Goal: Task Accomplishment & Management: Manage account settings

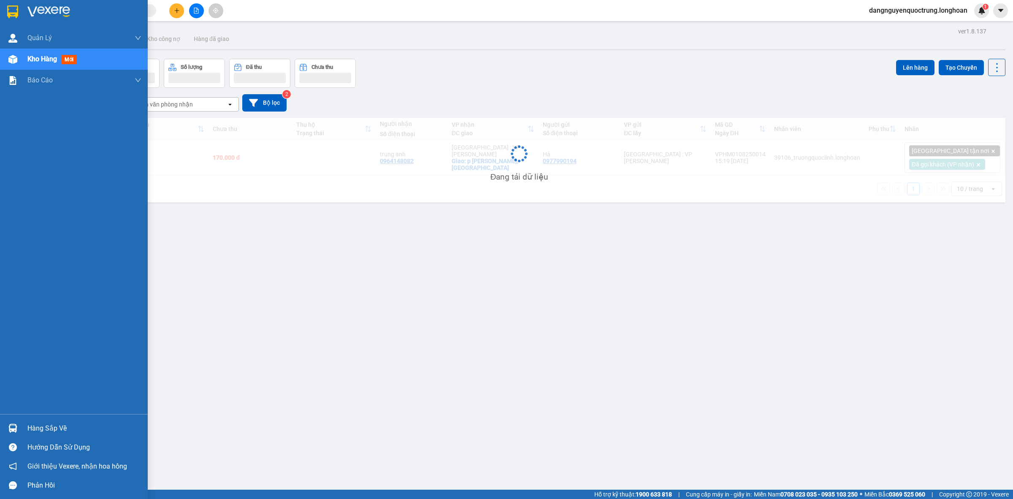
click at [14, 427] on img at bounding box center [12, 427] width 9 height 9
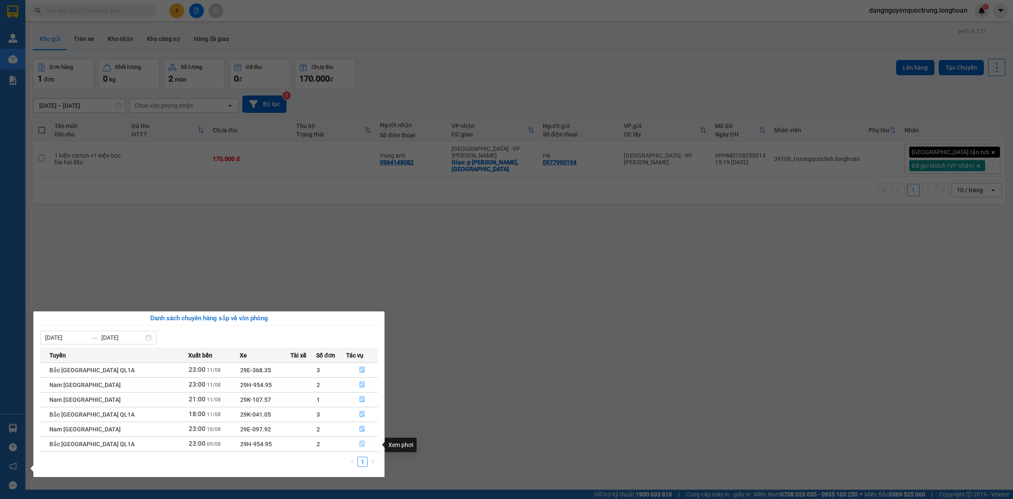
click at [355, 444] on button "button" at bounding box center [362, 444] width 31 height 14
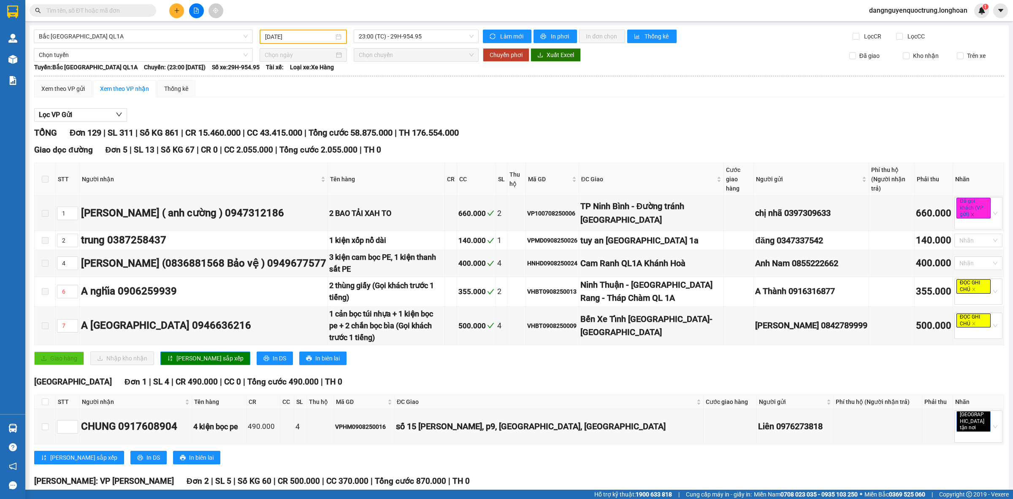
type input "[DATE]"
click at [15, 425] on img at bounding box center [12, 427] width 9 height 9
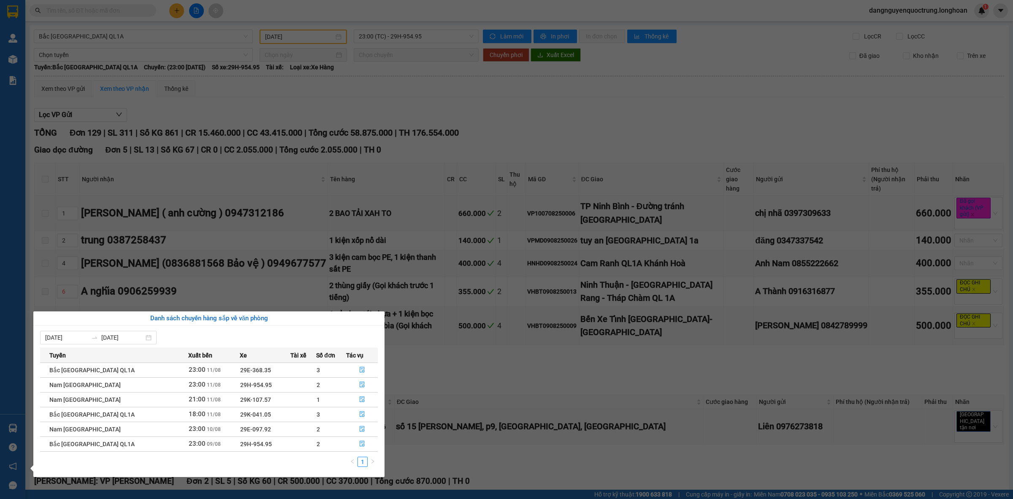
click at [525, 393] on section "Kết quả tìm kiếm ( 0 ) Bộ lọc No Data dangnguyenquoctrung.longhoan 1 Quản [PERS…" at bounding box center [506, 249] width 1013 height 499
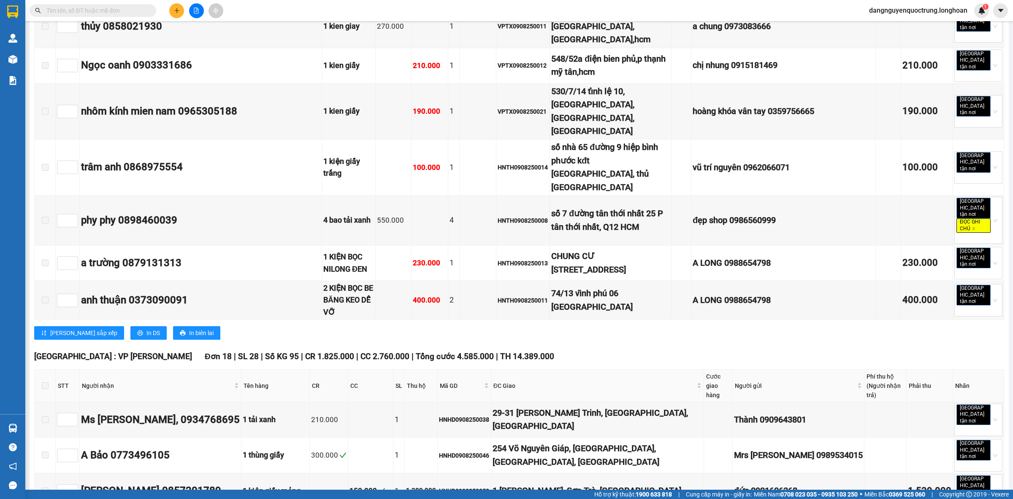
scroll to position [4433, 0]
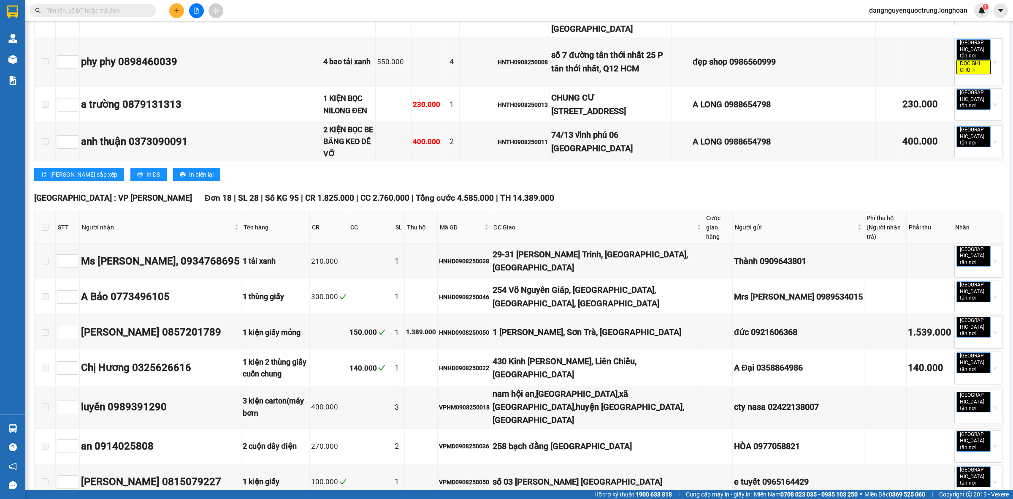
checkbox input "true"
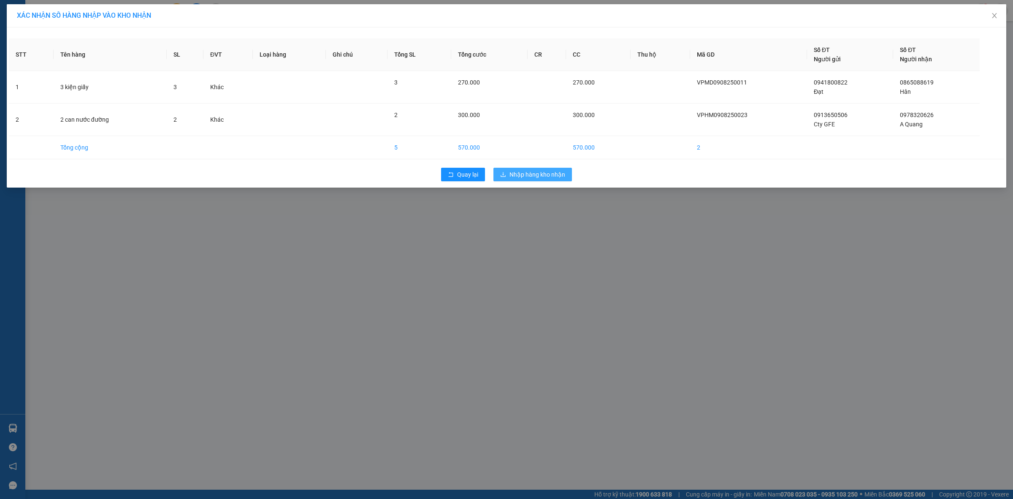
click at [554, 175] on span "Nhập hàng kho nhận" at bounding box center [538, 174] width 56 height 9
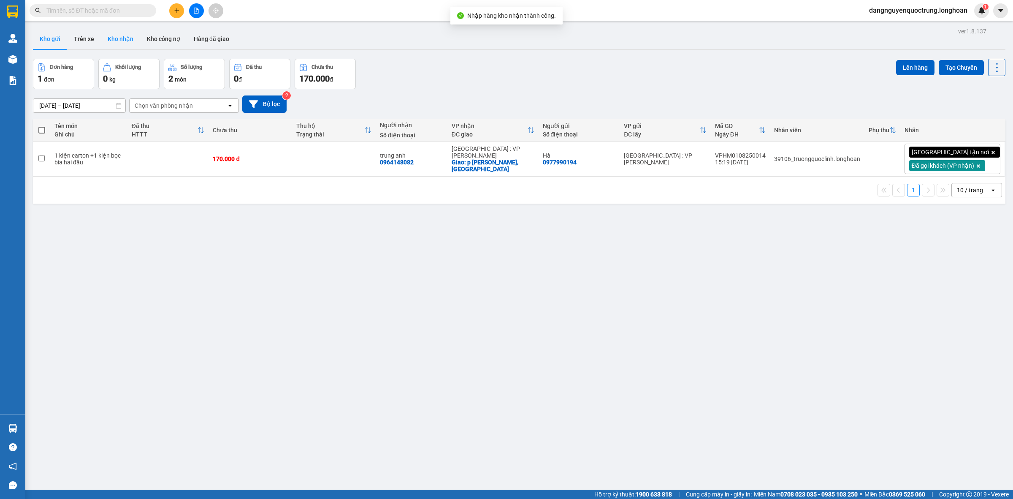
click at [131, 39] on button "Kho nhận" at bounding box center [120, 39] width 39 height 20
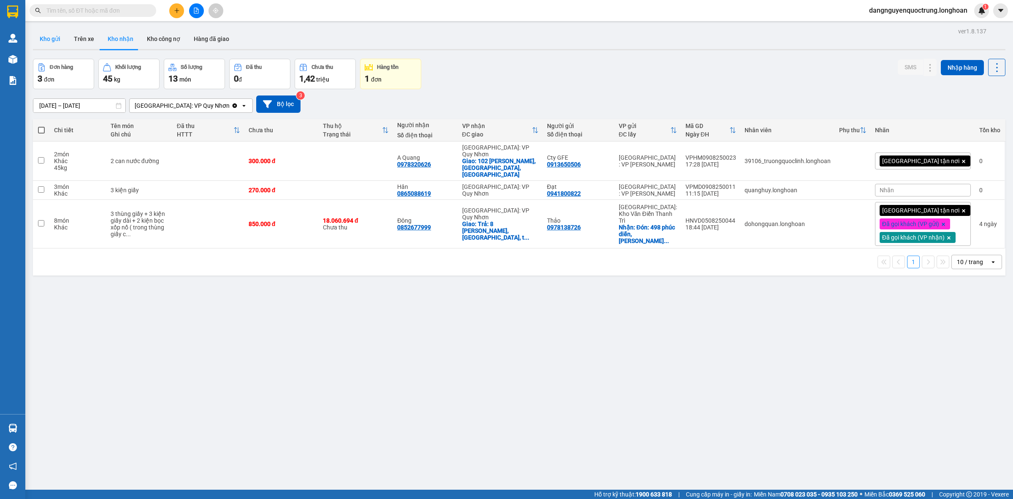
click at [46, 38] on button "Kho gửi" at bounding box center [50, 39] width 34 height 20
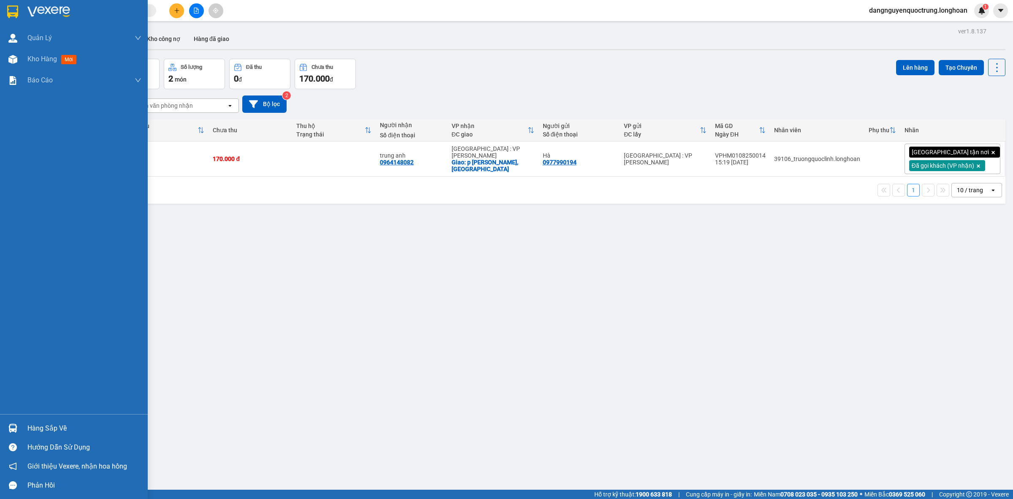
click at [14, 431] on img at bounding box center [12, 427] width 9 height 9
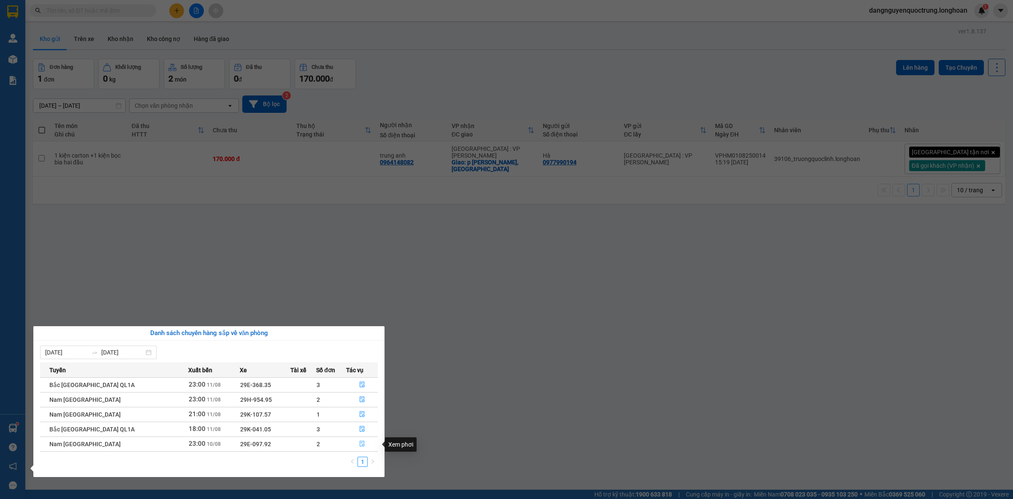
click at [364, 442] on button "button" at bounding box center [362, 444] width 31 height 14
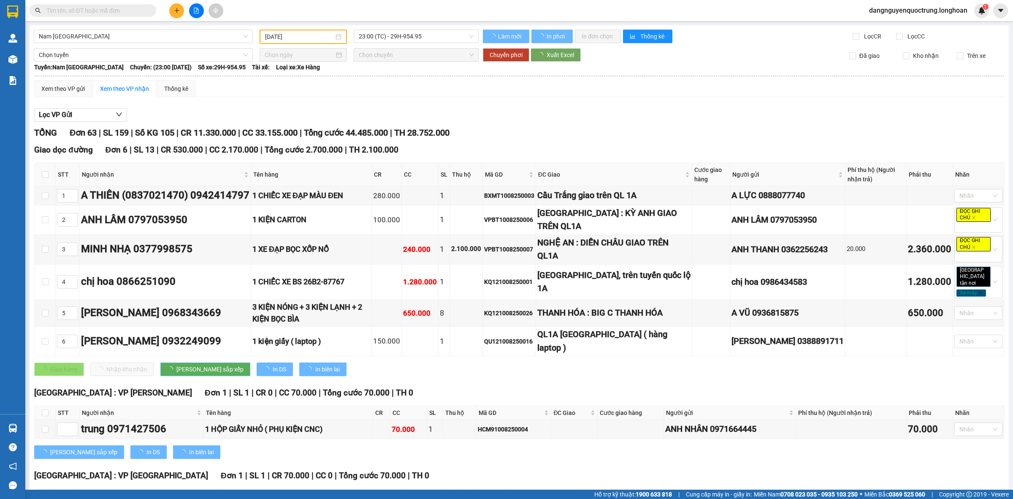
type input "[DATE]"
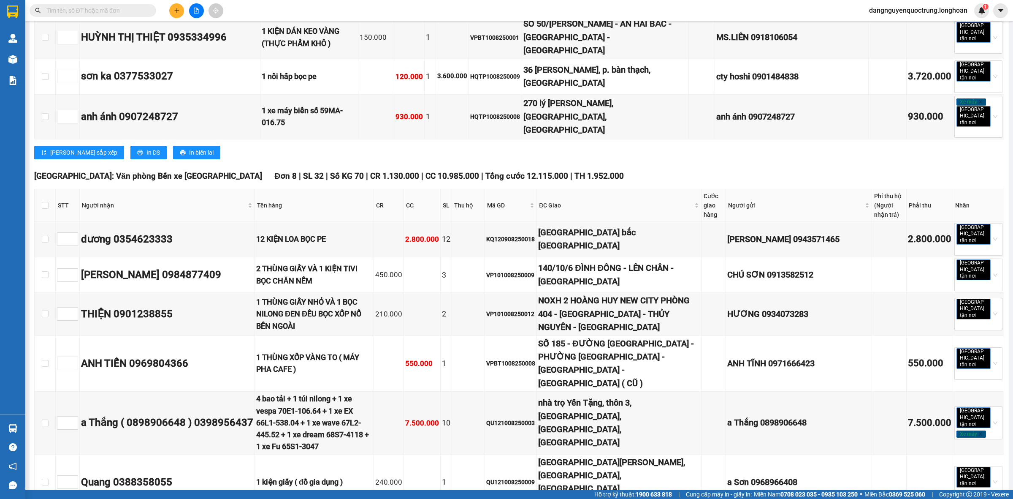
scroll to position [2331, 0]
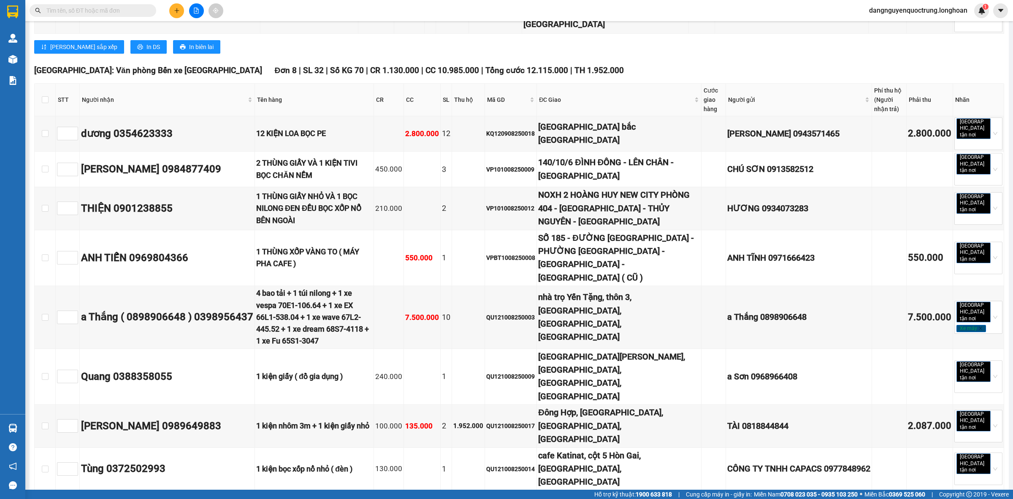
checkbox input "true"
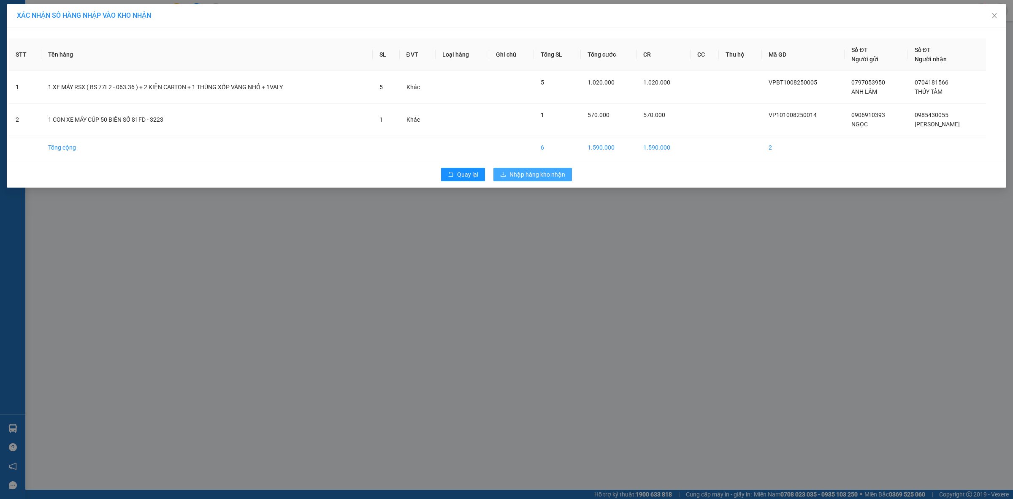
click at [544, 174] on span "Nhập hàng kho nhận" at bounding box center [538, 174] width 56 height 9
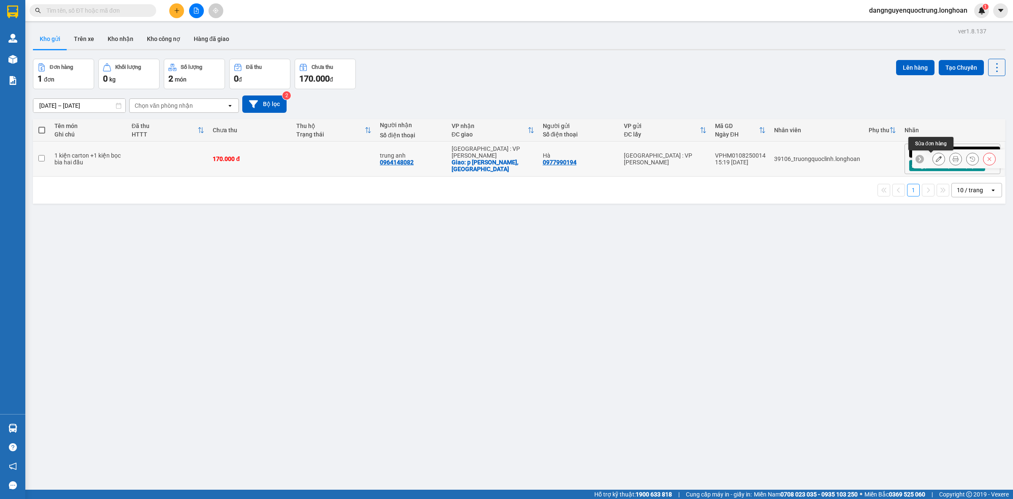
click at [936, 159] on icon at bounding box center [939, 159] width 6 height 6
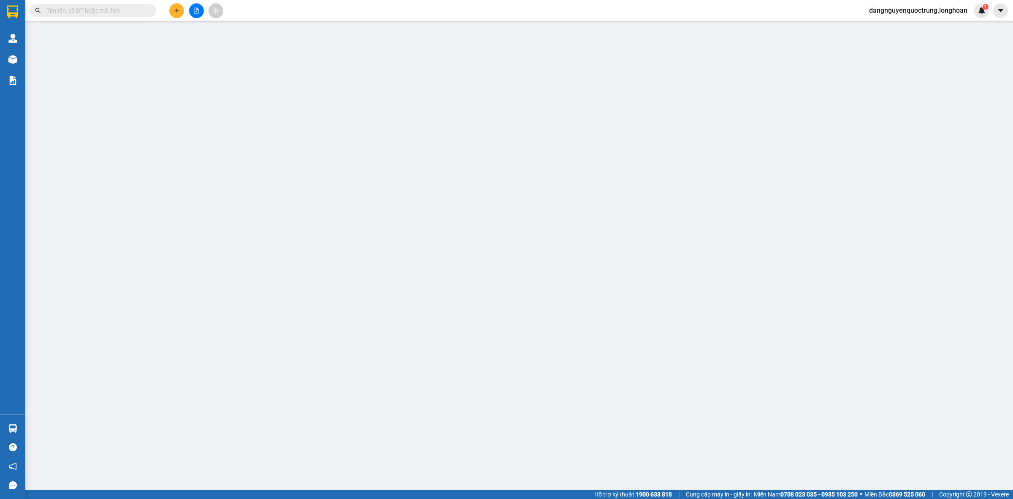
type input "0977990194"
type input "Hà"
type input "0964148082"
type input "trung anh"
checkbox input "true"
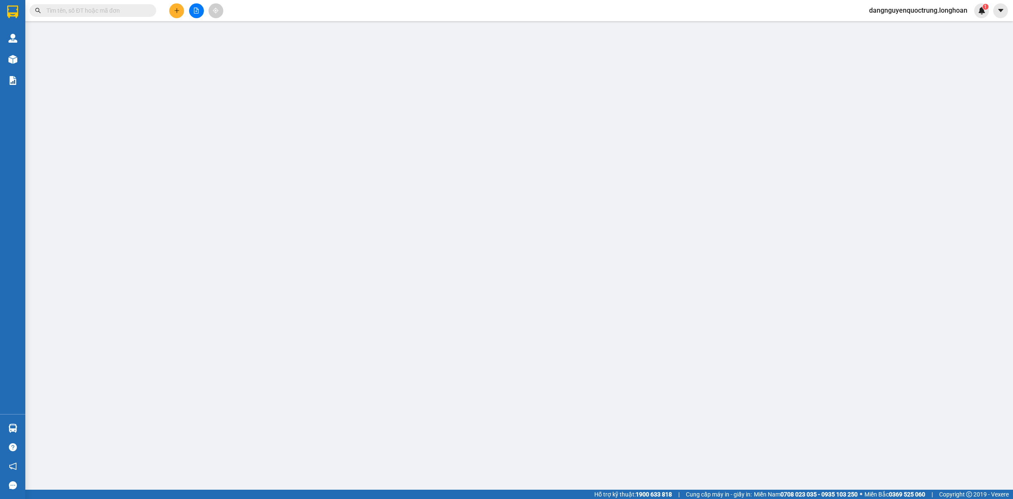
type input "p [PERSON_NAME],tp quy nhơn"
type input "nhận nguyên kiện,giao nguyên kiện,bể vỡ k đền"
type input "20.000"
type input "170.000"
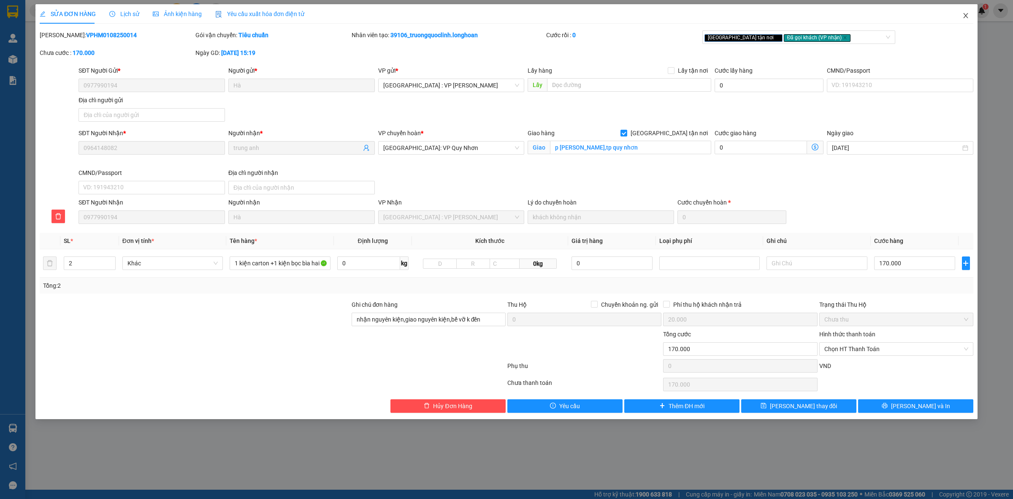
click at [965, 13] on icon "close" at bounding box center [966, 15] width 7 height 7
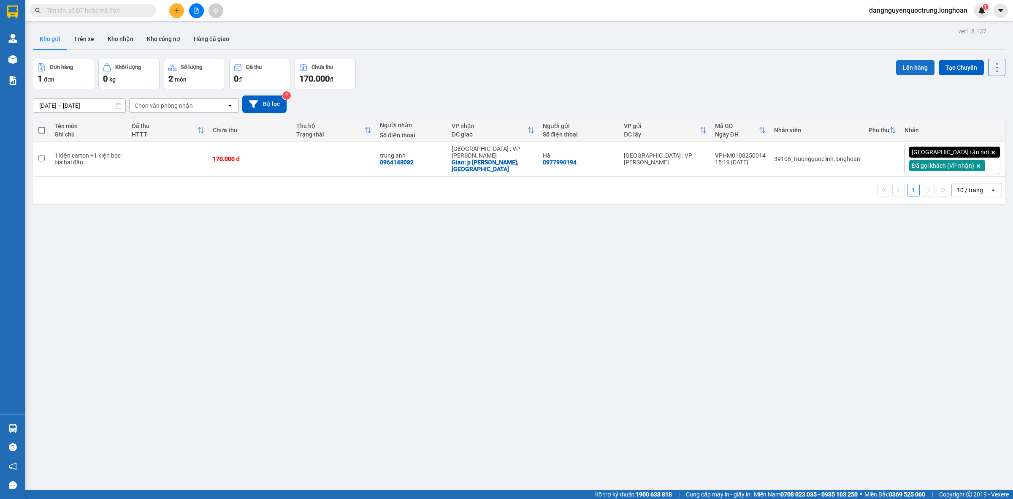
click at [910, 63] on button "Lên hàng" at bounding box center [915, 67] width 38 height 15
click at [40, 157] on input "checkbox" at bounding box center [41, 158] width 6 height 6
checkbox input "true"
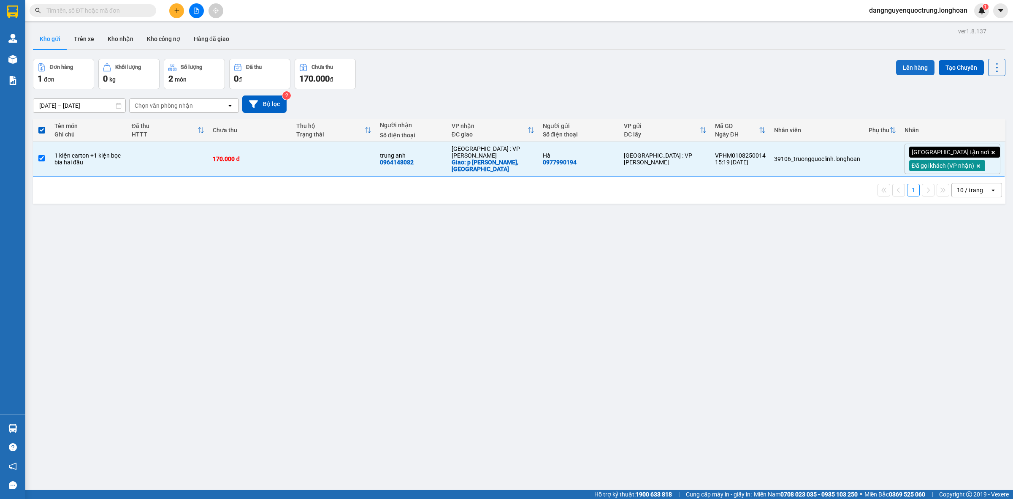
click at [903, 70] on button "Lên hàng" at bounding box center [915, 67] width 38 height 15
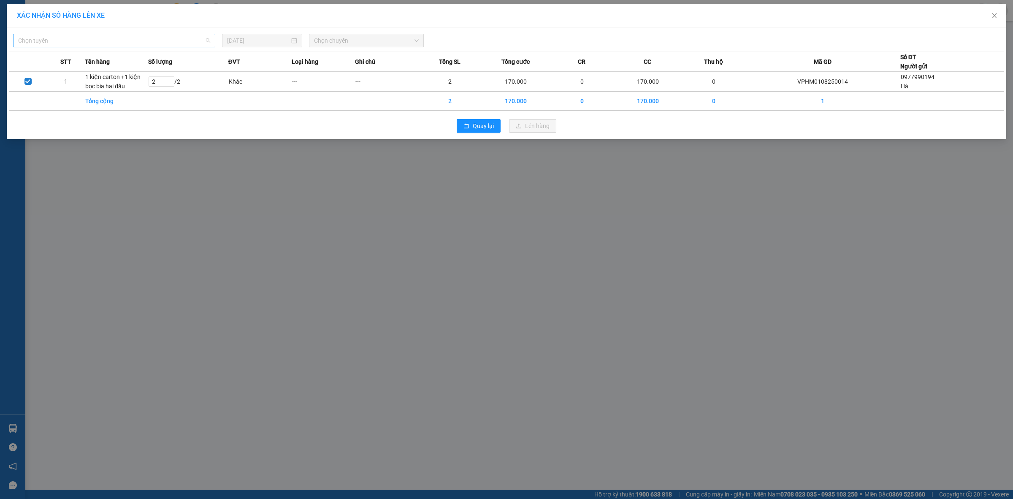
click at [163, 41] on span "Chọn tuyến" at bounding box center [114, 40] width 192 height 13
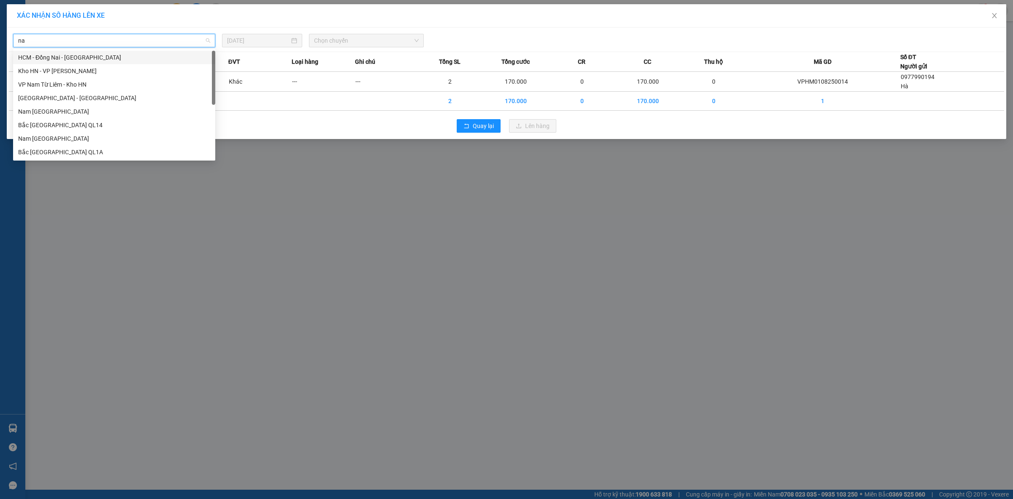
type input "nam"
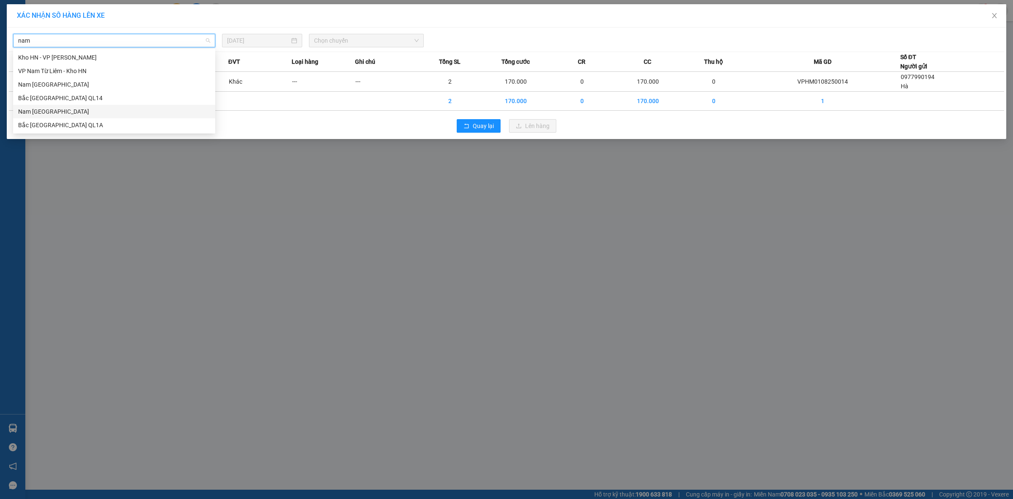
click at [97, 113] on div "Nam [GEOGRAPHIC_DATA]" at bounding box center [114, 111] width 192 height 9
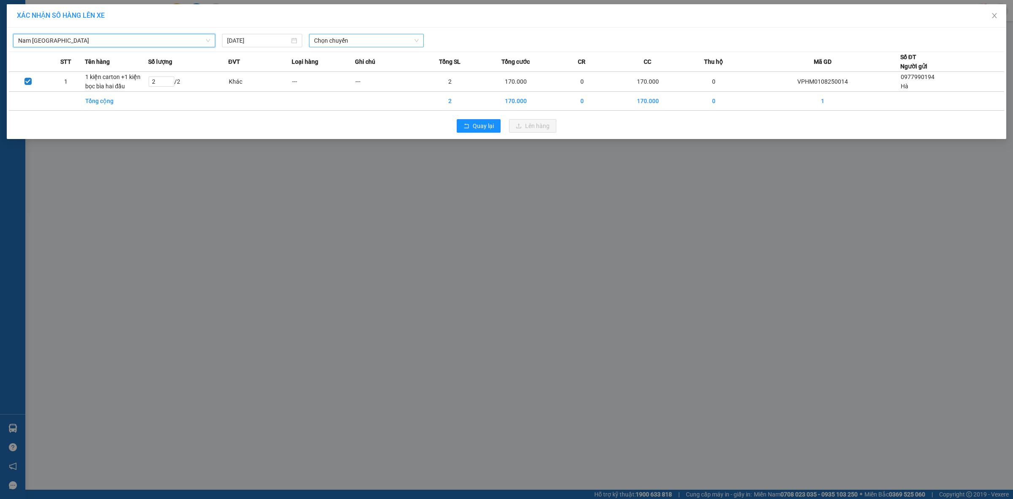
click at [353, 41] on span "Chọn chuyến" at bounding box center [366, 40] width 105 height 13
click at [351, 37] on span "Chọn chuyến" at bounding box center [366, 40] width 105 height 13
click at [284, 41] on input "[DATE]" at bounding box center [258, 40] width 62 height 9
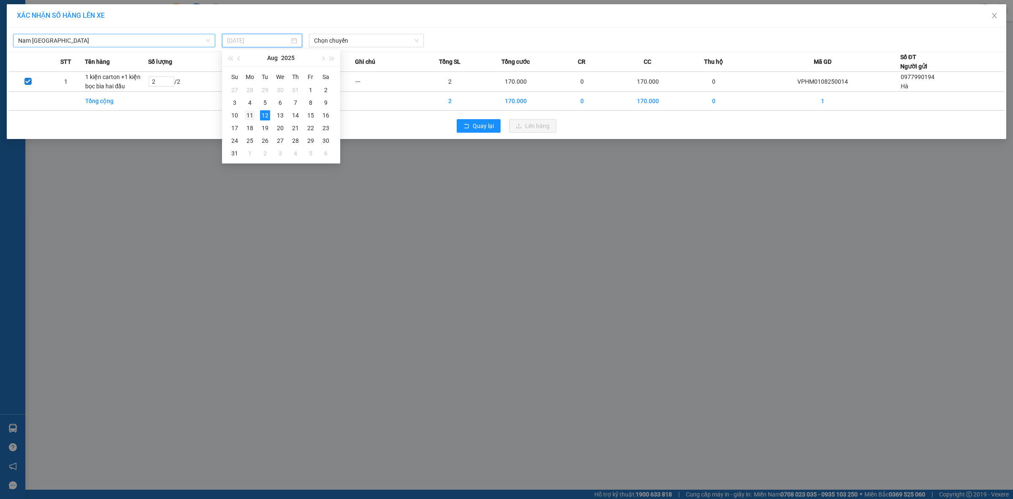
click at [252, 113] on div "11" at bounding box center [250, 115] width 10 height 10
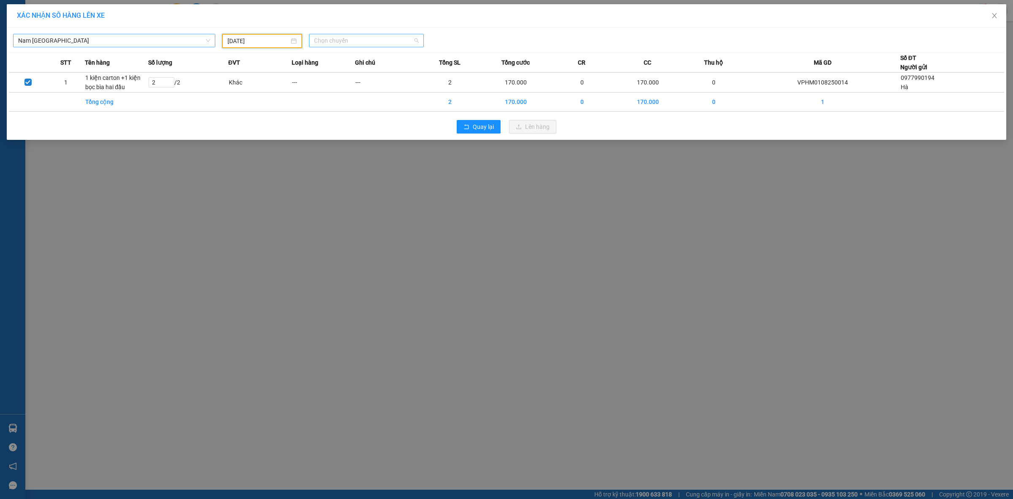
click at [351, 40] on span "Chọn chuyến" at bounding box center [366, 40] width 105 height 13
click at [276, 41] on input "[DATE]" at bounding box center [259, 40] width 62 height 9
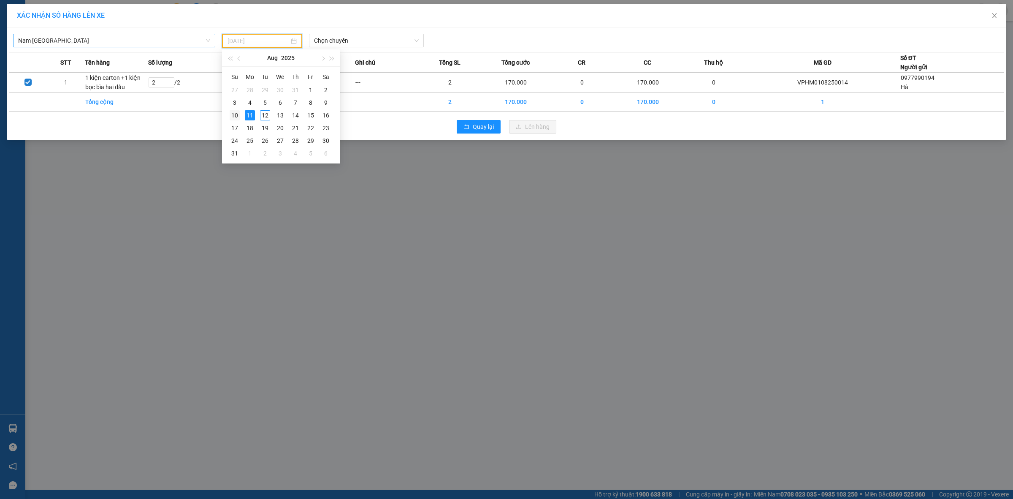
click at [232, 117] on div "10" at bounding box center [235, 115] width 10 height 10
type input "[DATE]"
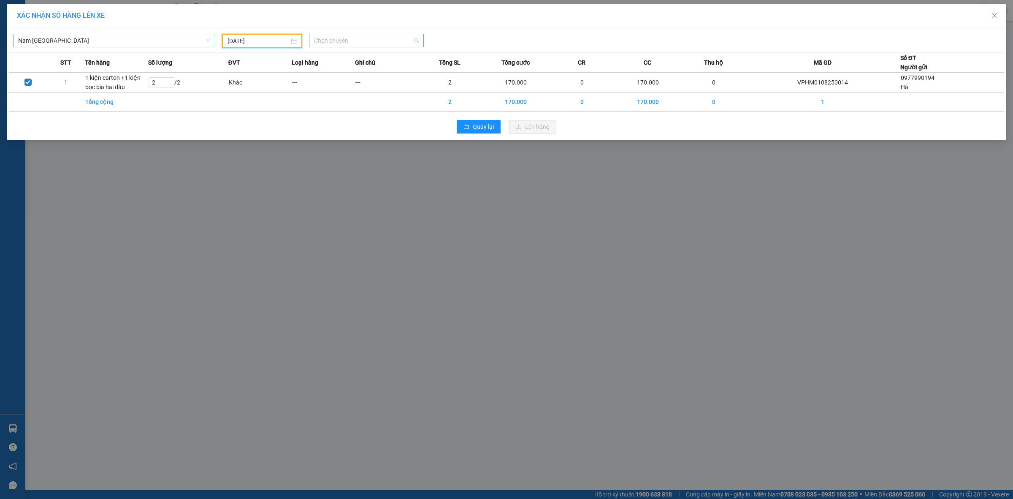
click at [379, 39] on span "Chọn chuyến" at bounding box center [366, 40] width 105 height 13
click at [368, 87] on div "23:00 (TC) - 29E-097.92" at bounding box center [347, 84] width 66 height 9
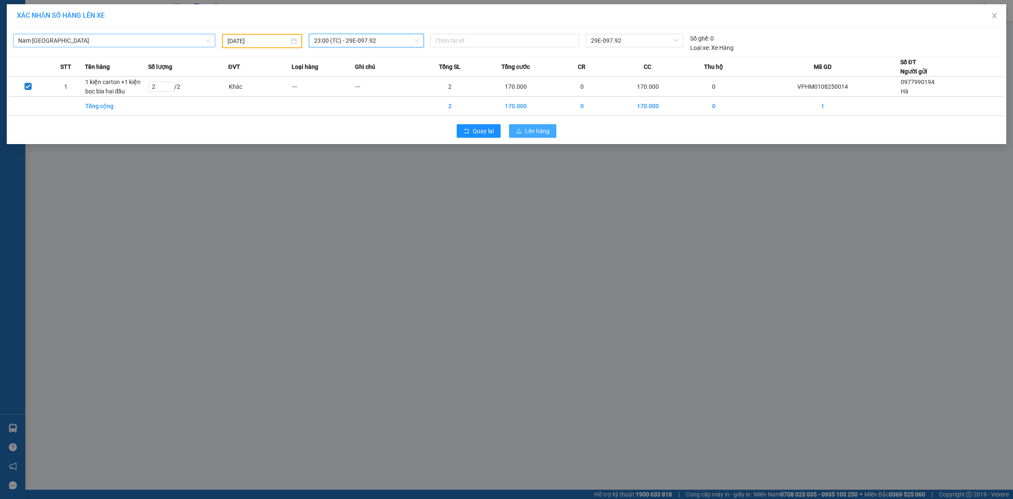
click at [540, 133] on span "Lên hàng" at bounding box center [537, 130] width 24 height 9
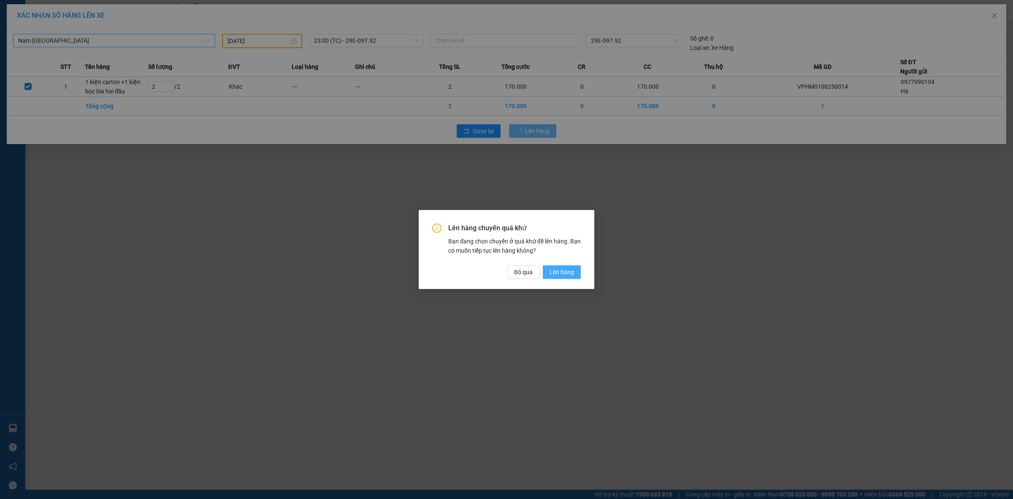
click at [563, 275] on span "Lên hàng" at bounding box center [562, 271] width 24 height 9
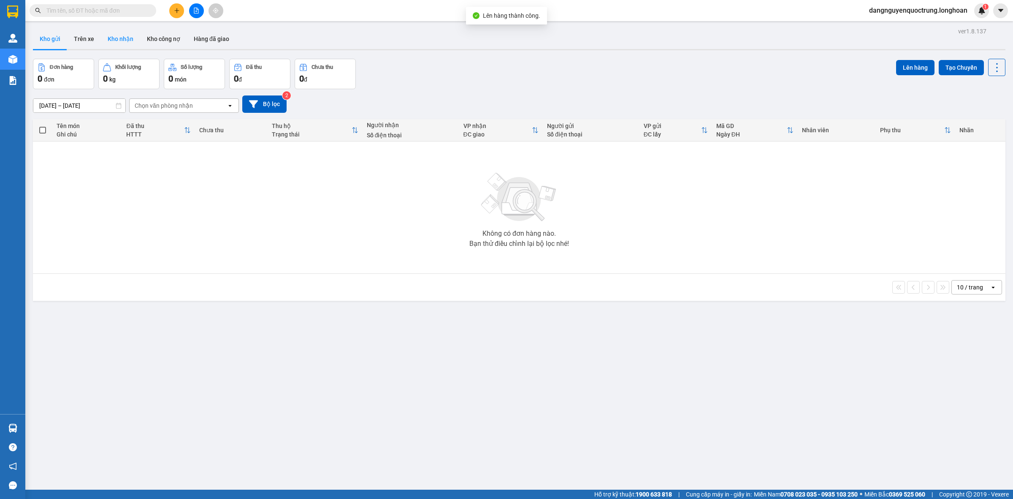
click at [124, 35] on button "Kho nhận" at bounding box center [120, 39] width 39 height 20
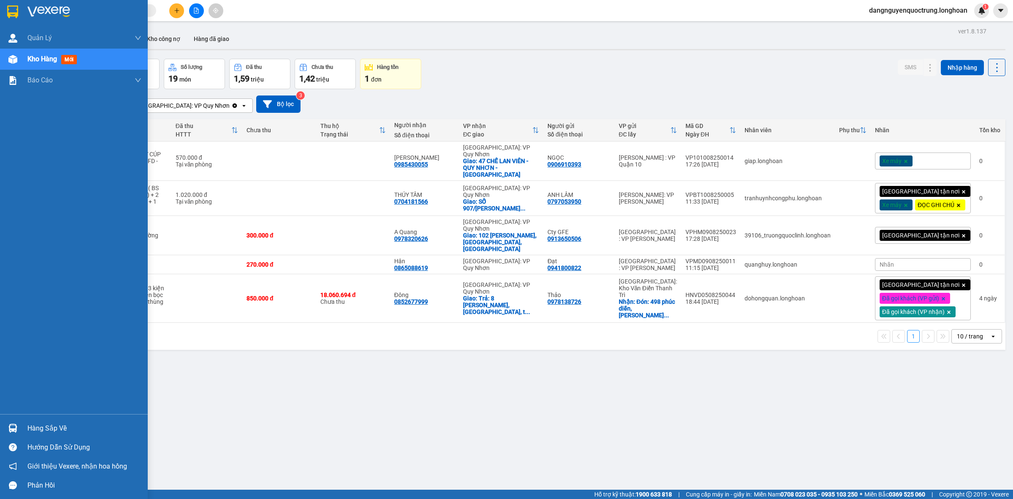
click at [7, 428] on div at bounding box center [12, 427] width 15 height 15
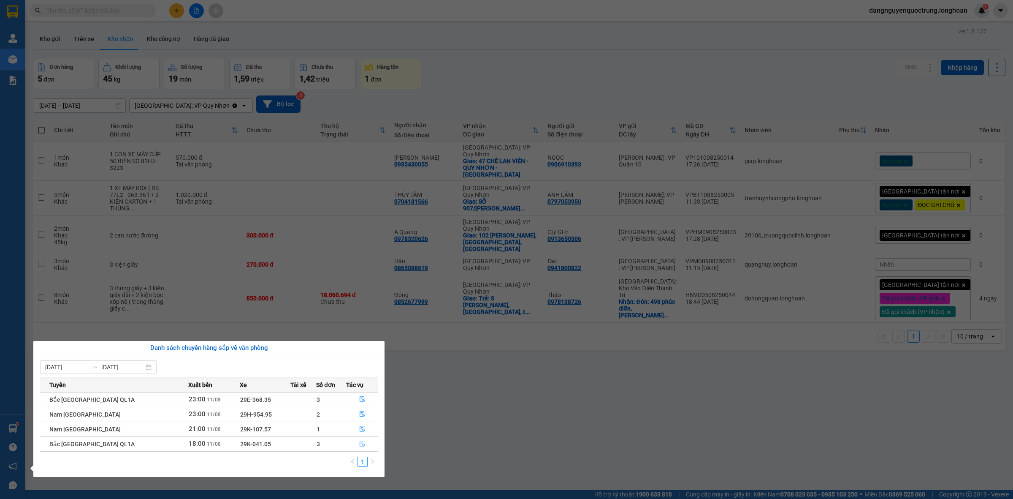
click at [586, 406] on section "Kết quả tìm kiếm ( 0 ) Bộ lọc No Data dangnguyenquoctrung.longhoan 1 Quản [PERS…" at bounding box center [506, 249] width 1013 height 499
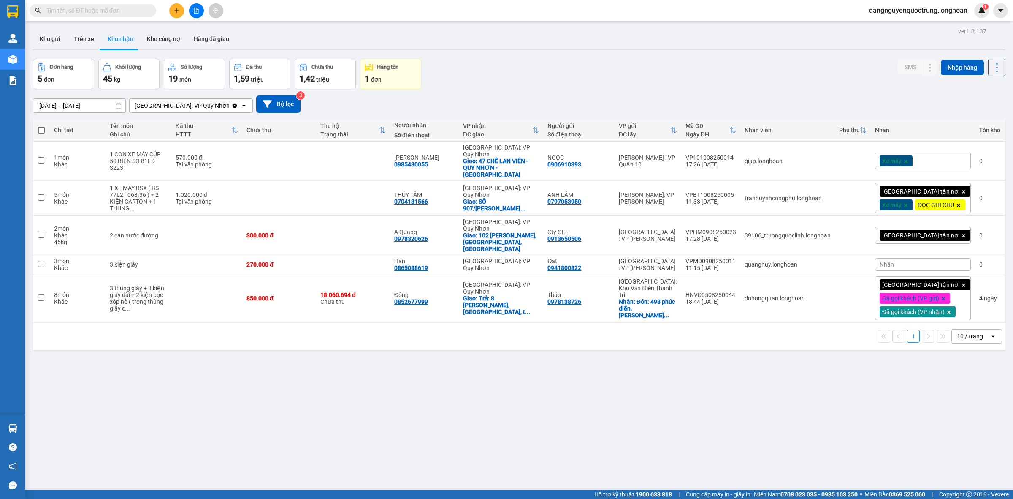
click at [100, 7] on input "text" at bounding box center [96, 10] width 100 height 9
paste input "0946170086"
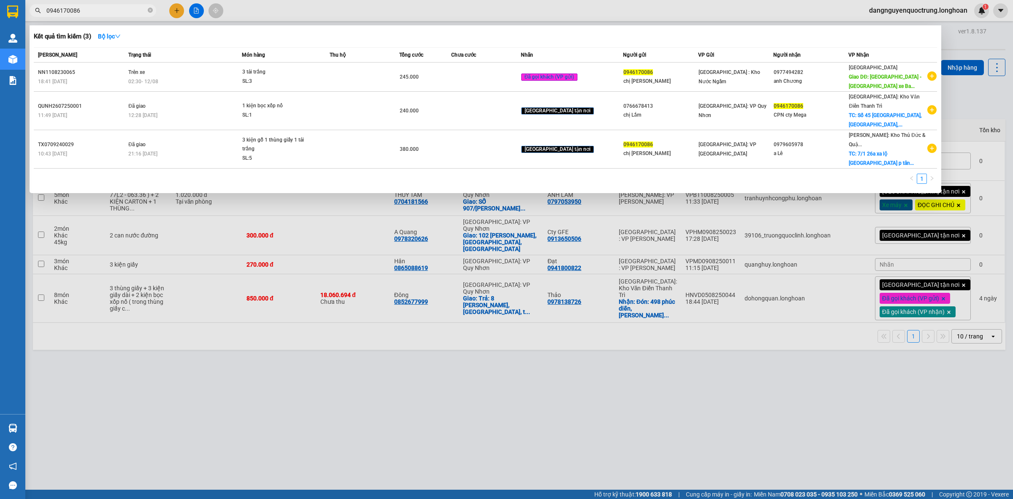
type input "0946170086"
click at [273, 394] on div at bounding box center [506, 249] width 1013 height 499
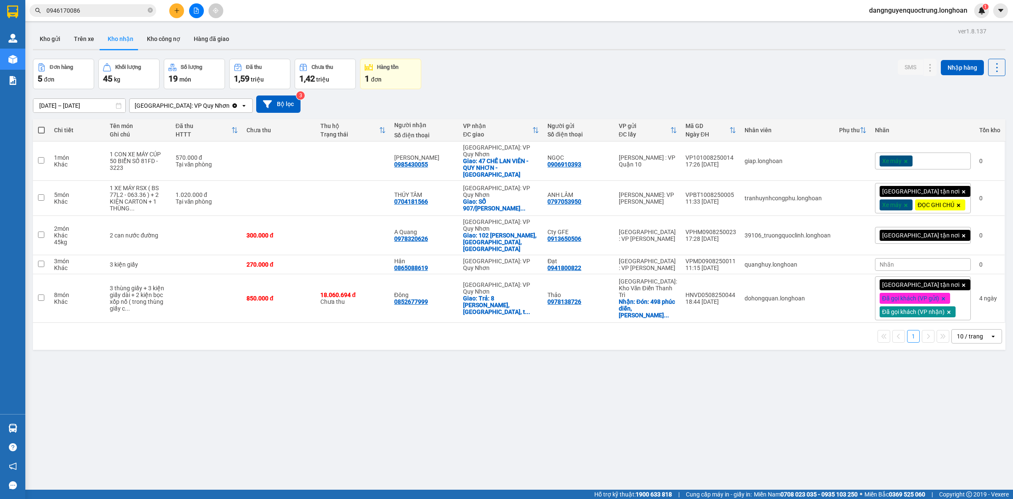
click at [113, 11] on input "0946170086" at bounding box center [96, 10] width 100 height 9
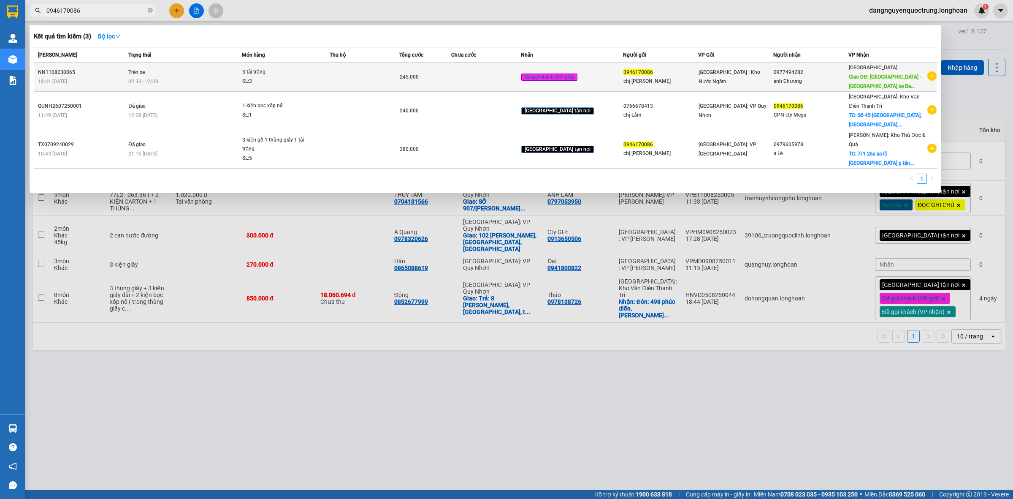
click at [145, 73] on span "Trên xe" at bounding box center [136, 72] width 16 height 6
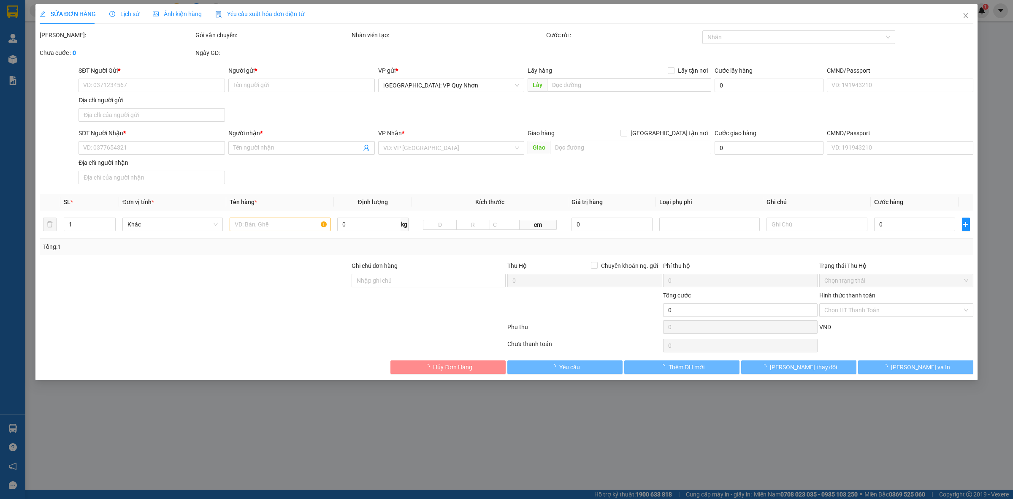
type input "0946170086"
type input "chị [PERSON_NAME]"
type input "0977494282"
type input "anh Chương"
type input "Phú Yên - Chành xe Ba Ha, Vòng xoay Thuận Thảo QL 1A"
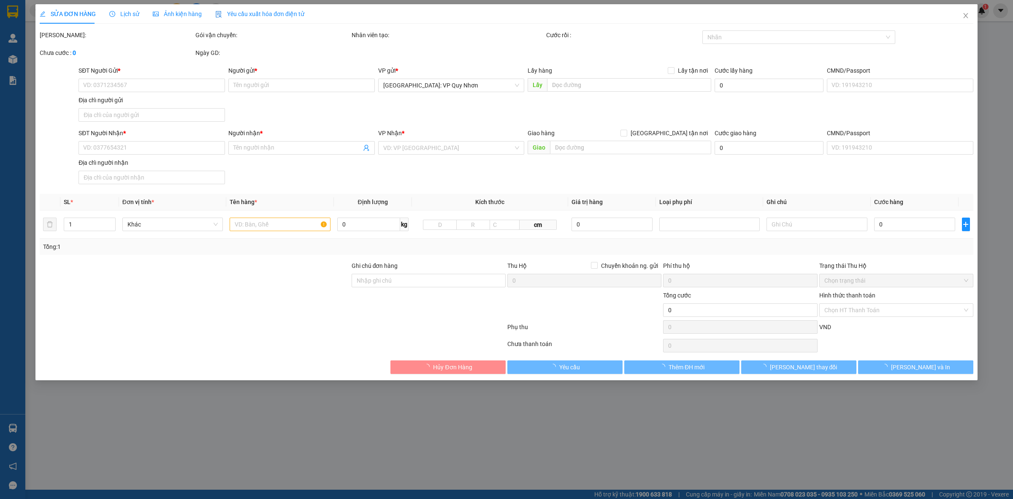
type input "245.000"
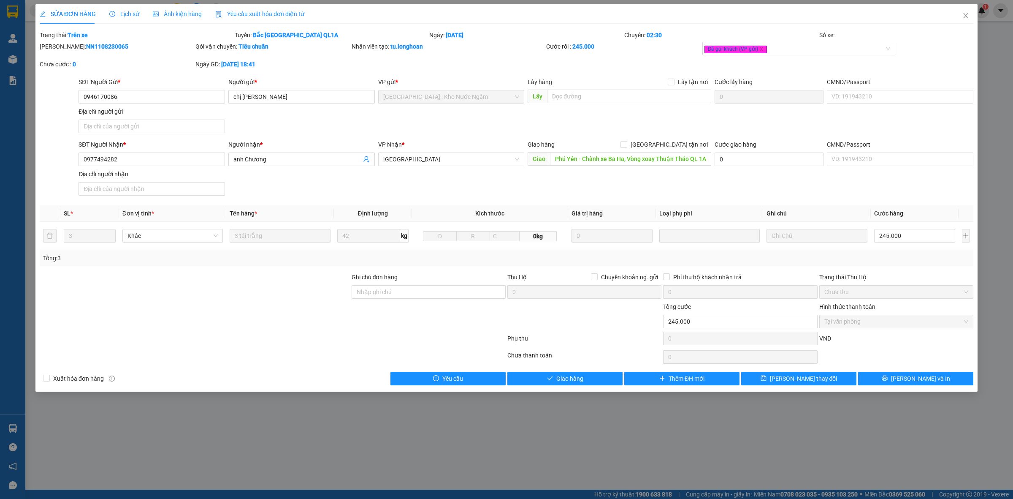
click at [131, 14] on span "Lịch sử" at bounding box center [124, 14] width 30 height 7
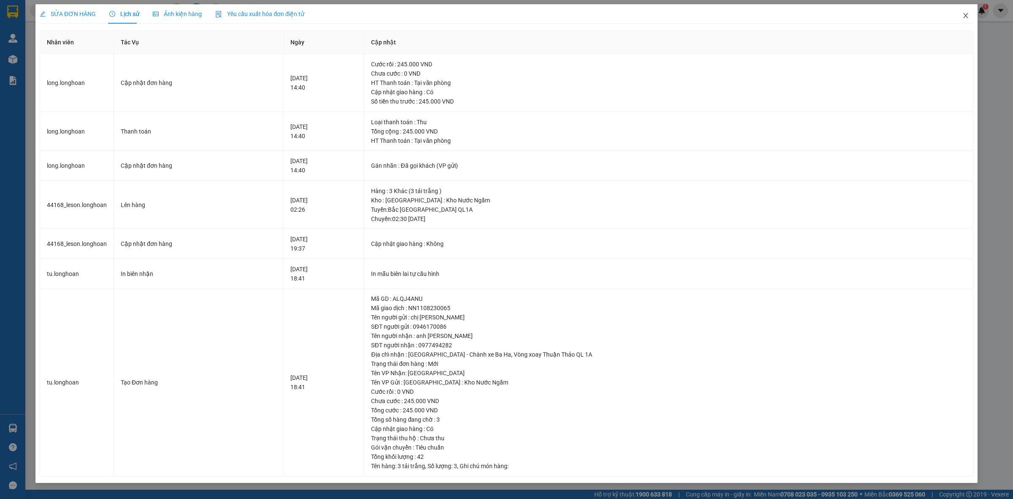
click at [965, 18] on icon "close" at bounding box center [966, 15] width 7 height 7
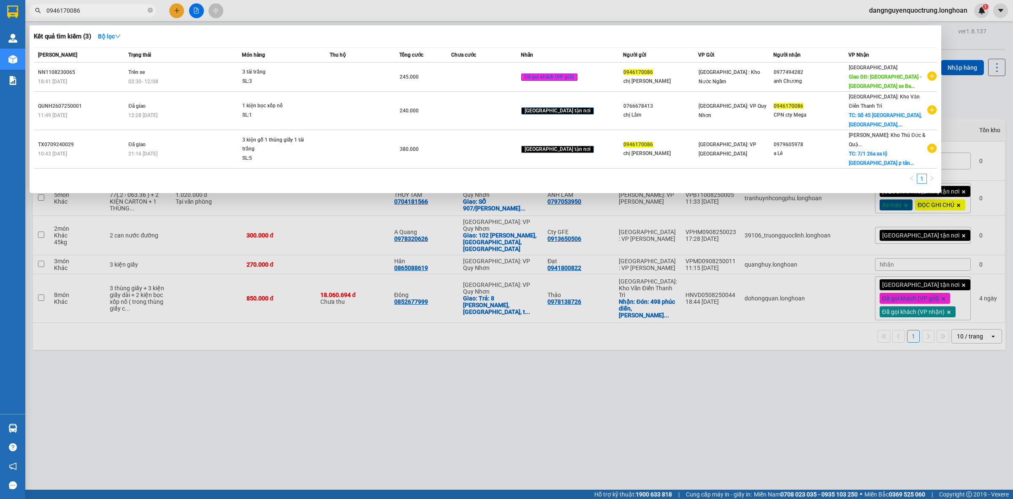
click at [98, 11] on input "0946170086" at bounding box center [96, 10] width 100 height 9
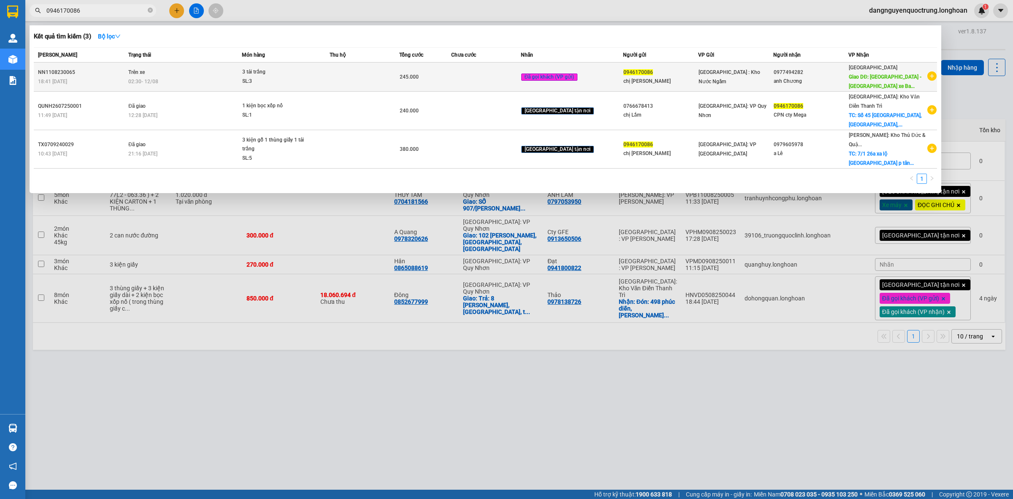
click at [399, 87] on td at bounding box center [364, 76] width 69 height 29
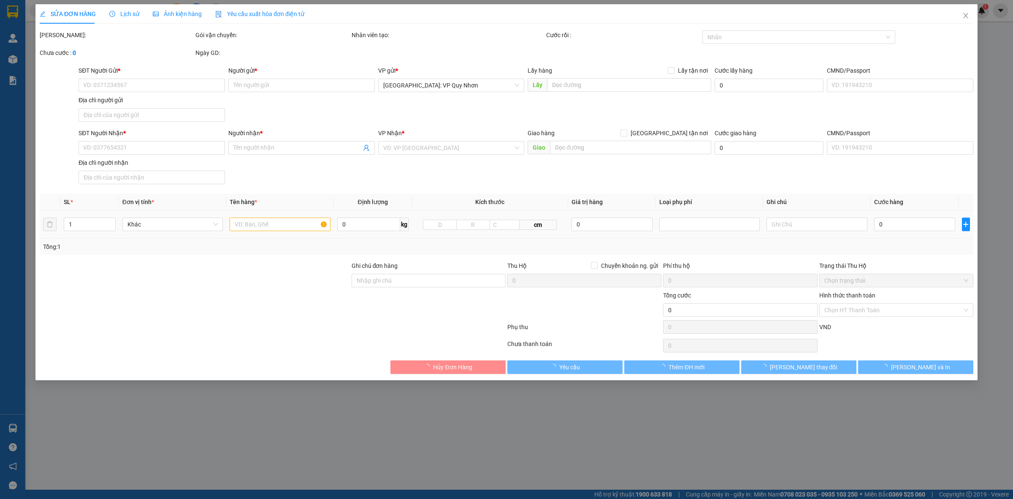
type input "0946170086"
type input "chị [PERSON_NAME]"
type input "0977494282"
type input "anh Chương"
type input "Phú Yên - Chành xe Ba Ha, Vòng xoay Thuận Thảo QL 1A"
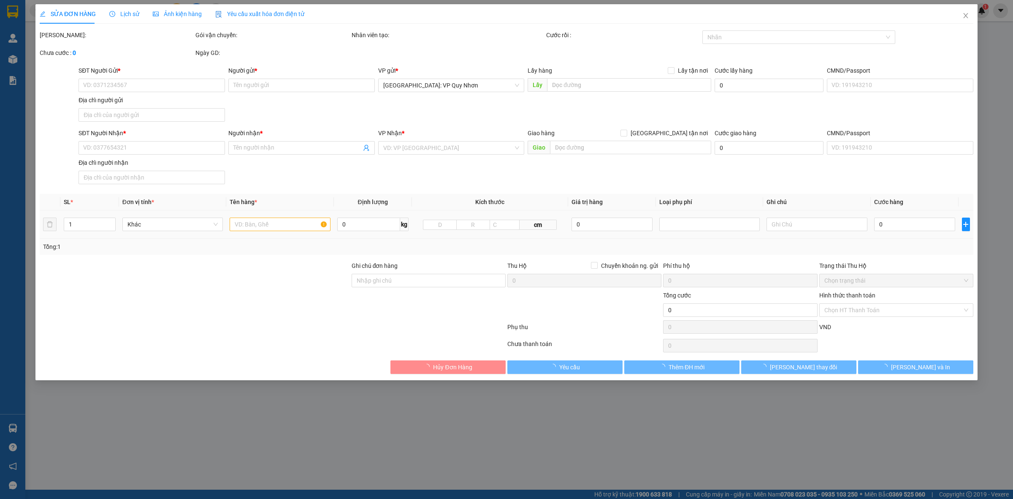
type input "245.000"
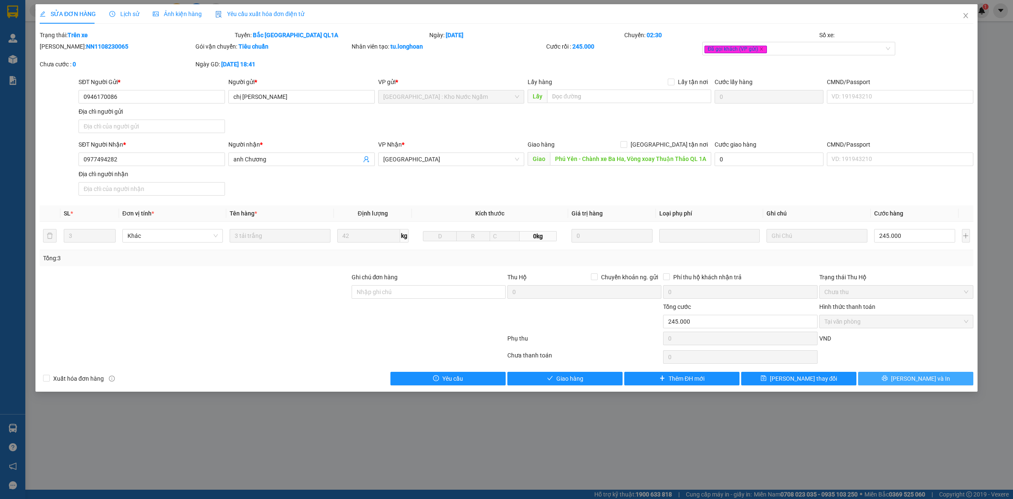
click at [933, 378] on button "[PERSON_NAME] và In" at bounding box center [915, 379] width 115 height 14
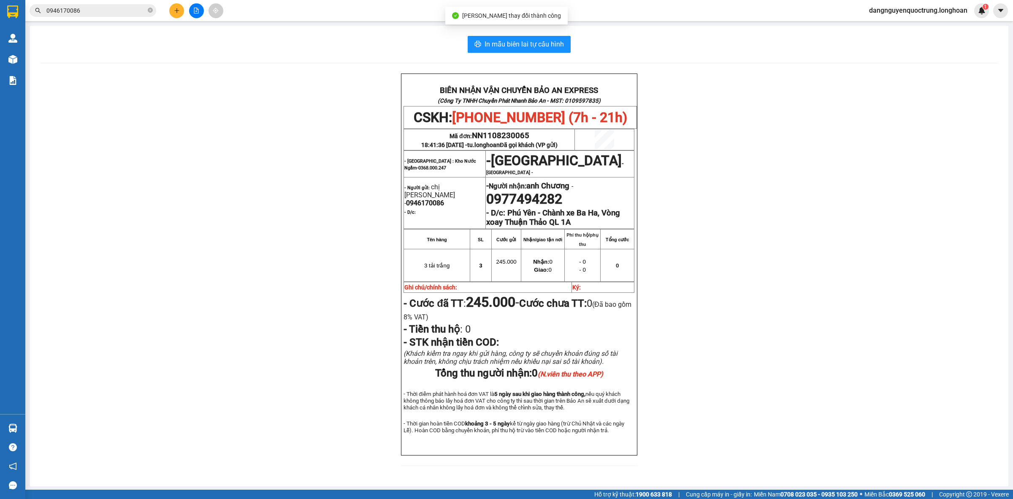
scroll to position [26, 0]
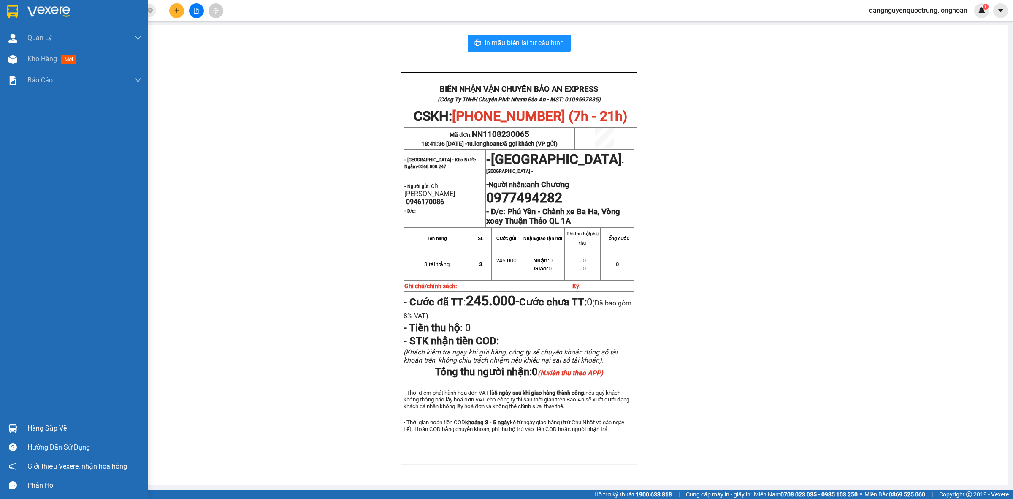
click at [17, 10] on img at bounding box center [12, 11] width 11 height 13
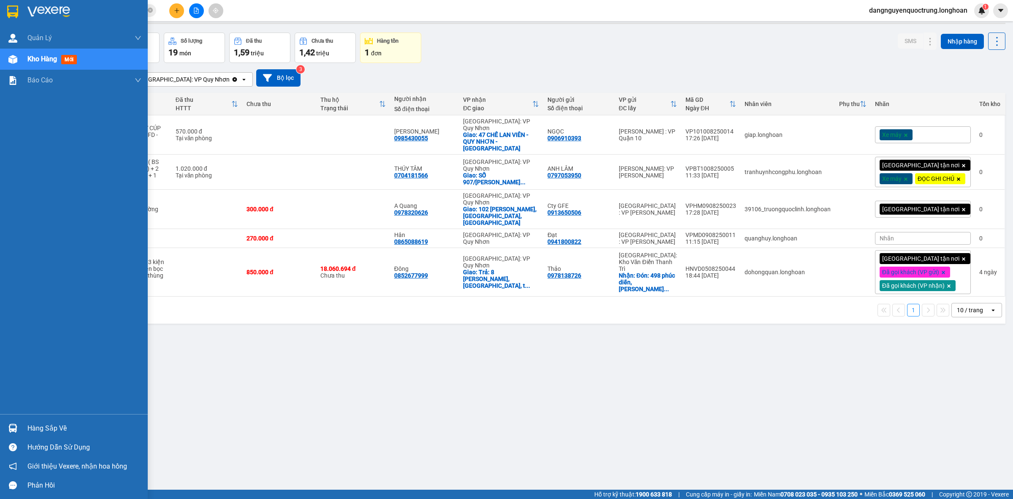
click at [10, 430] on img at bounding box center [12, 427] width 9 height 9
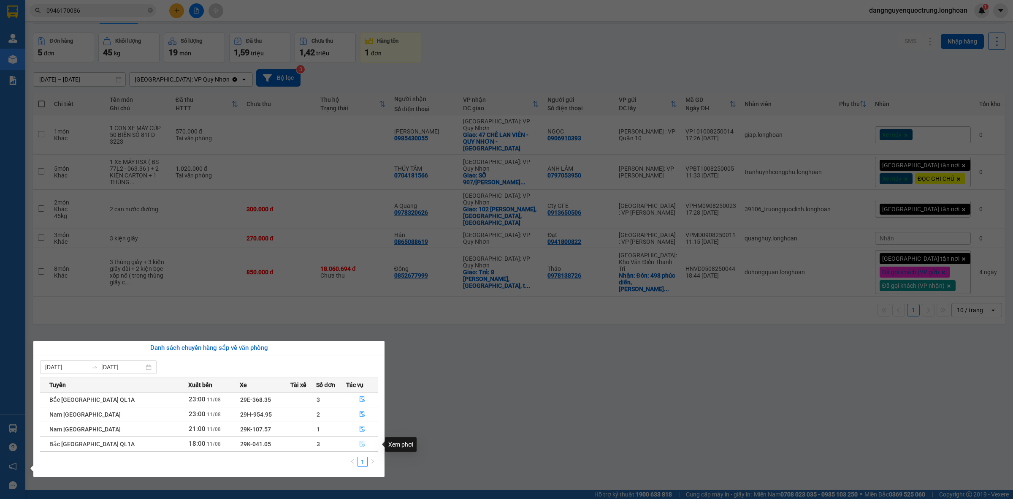
click at [359, 445] on icon "file-done" at bounding box center [362, 443] width 6 height 6
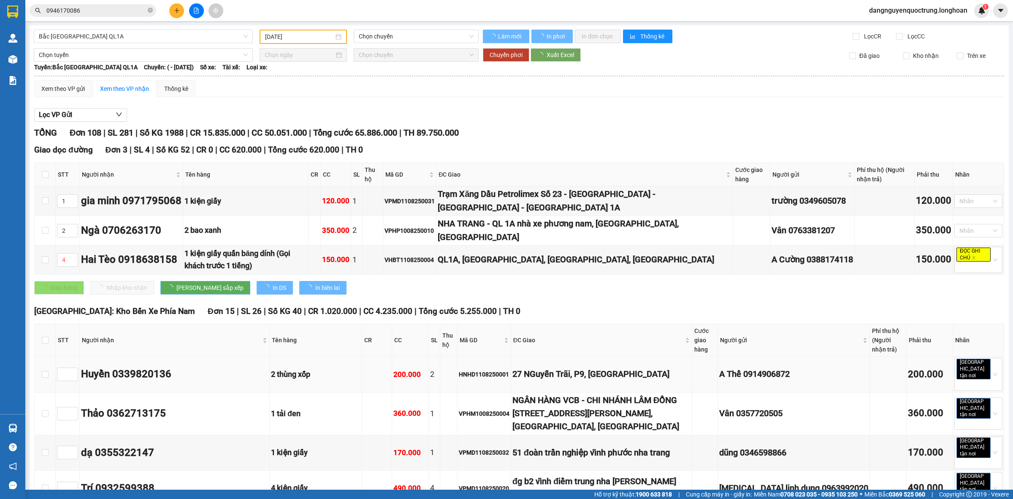
type input "[DATE]"
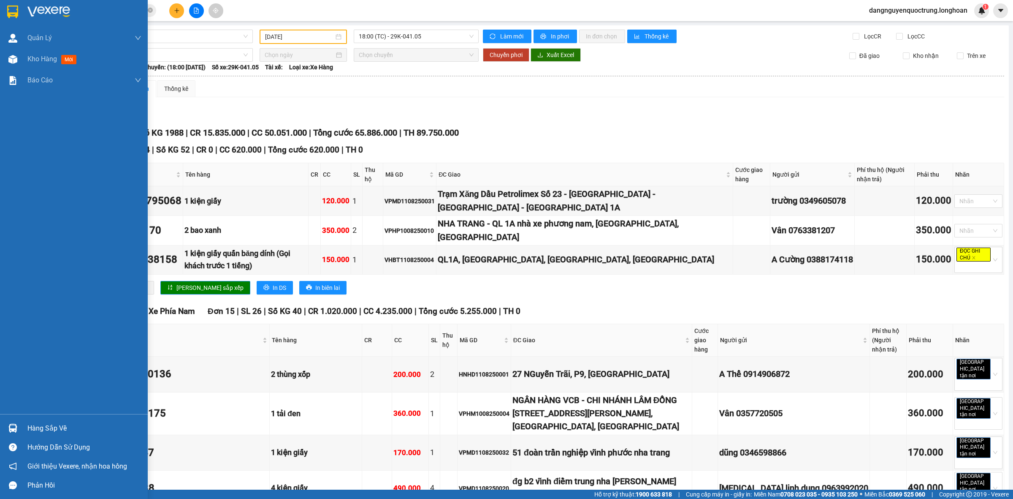
click at [15, 427] on img at bounding box center [12, 427] width 9 height 9
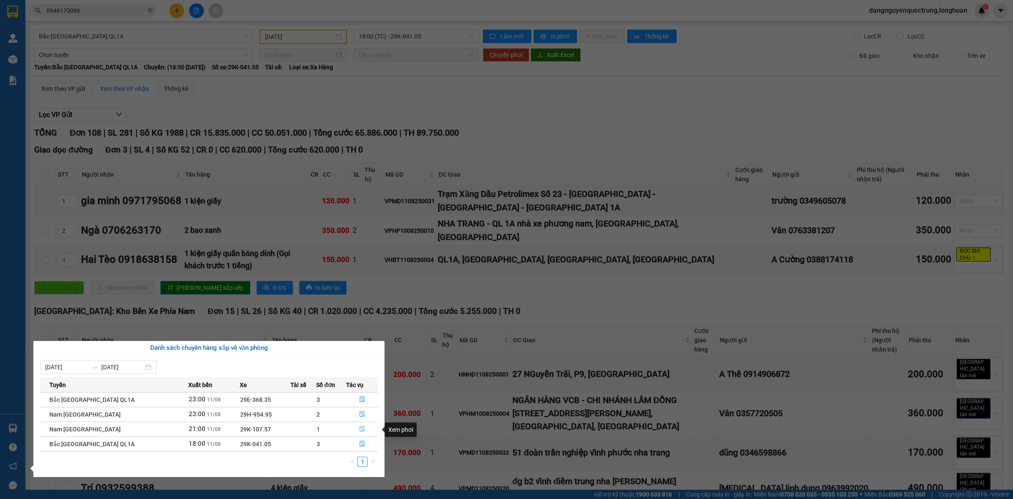
click at [359, 429] on icon "file-done" at bounding box center [362, 429] width 6 height 6
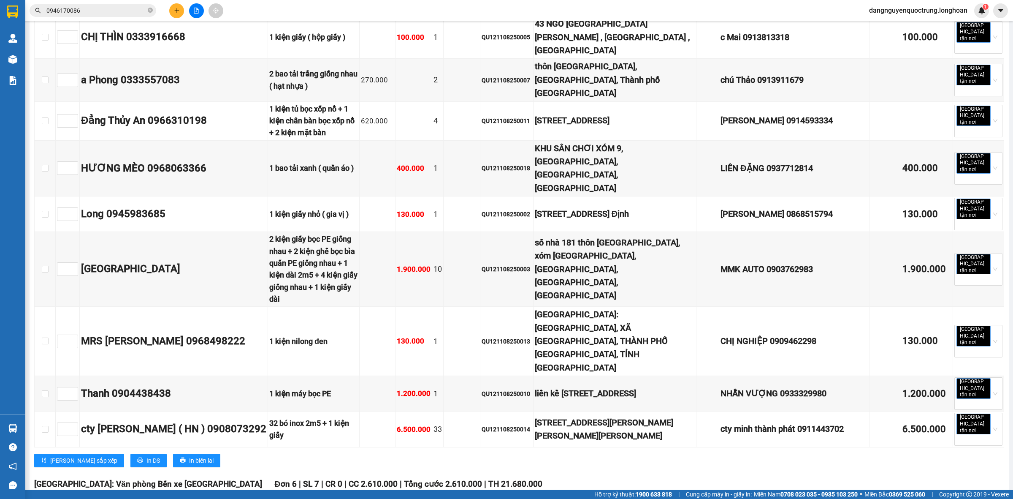
scroll to position [3047, 0]
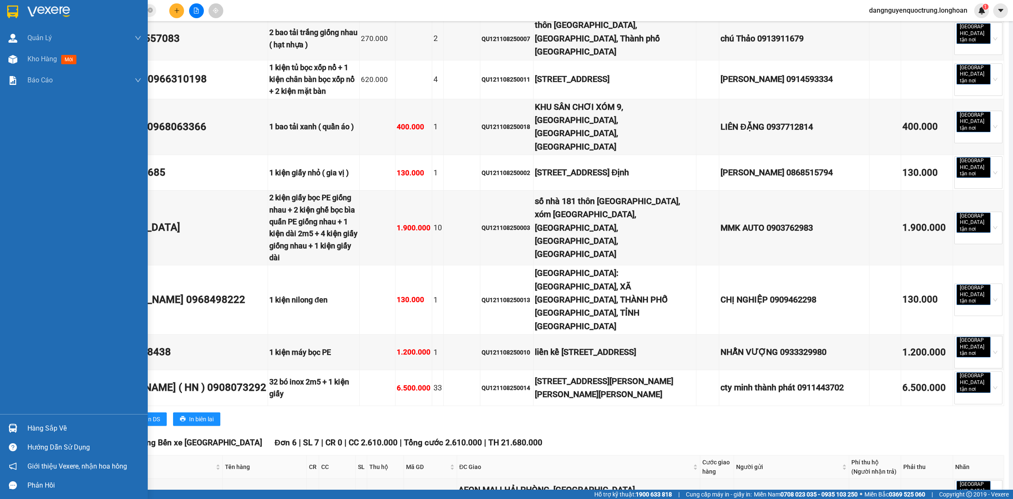
click at [15, 11] on img at bounding box center [12, 11] width 11 height 13
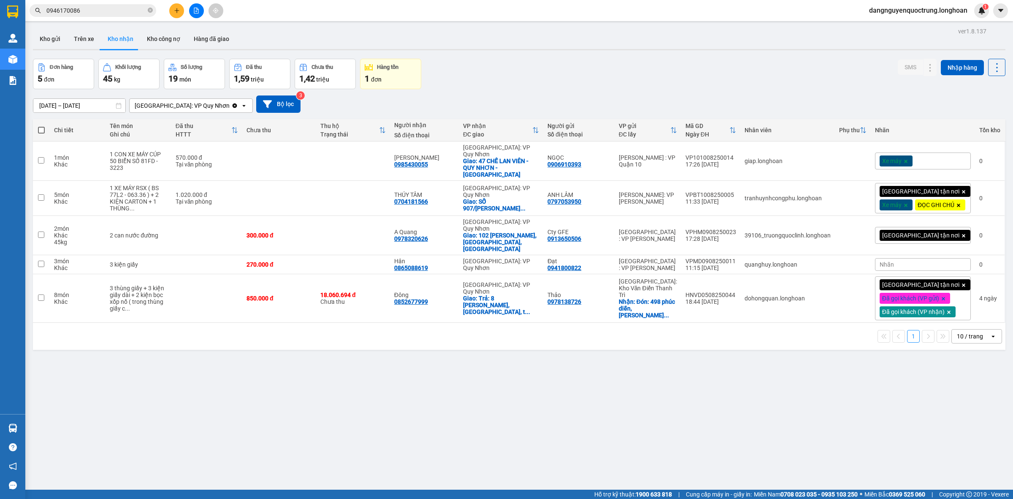
click at [687, 383] on div "ver 1.8.137 Kho gửi Trên xe Kho nhận Kho công nợ Hàng đã giao Đơn hàng 5 đơn Kh…" at bounding box center [519, 274] width 979 height 499
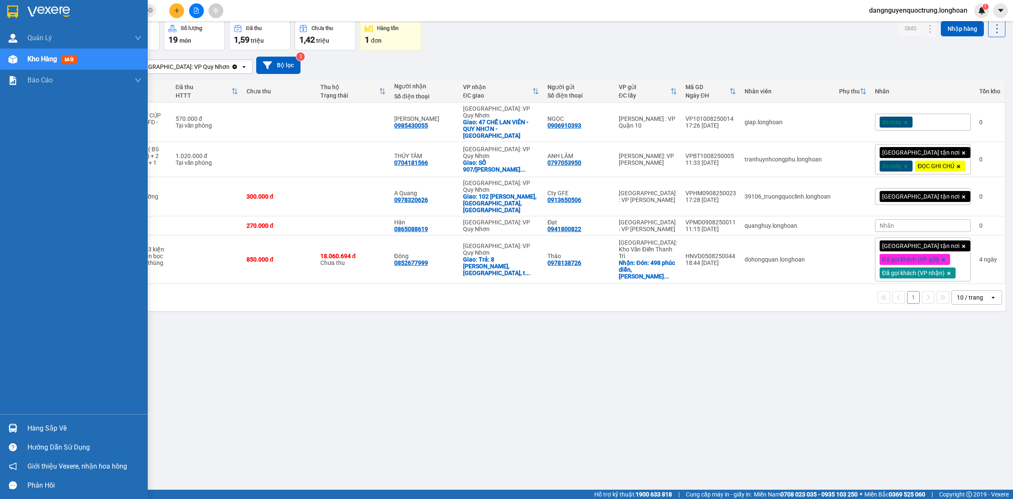
click at [14, 425] on img at bounding box center [12, 427] width 9 height 9
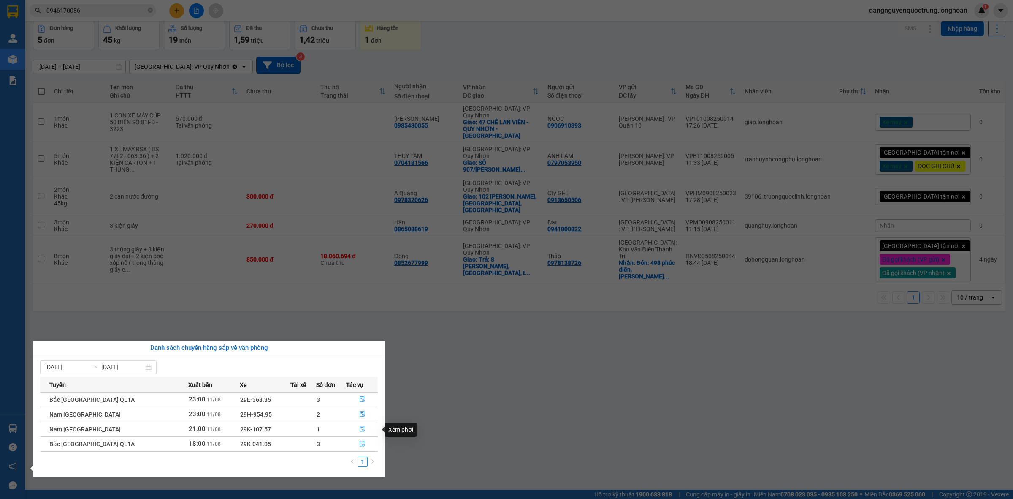
click at [360, 430] on icon "file-done" at bounding box center [362, 429] width 6 height 6
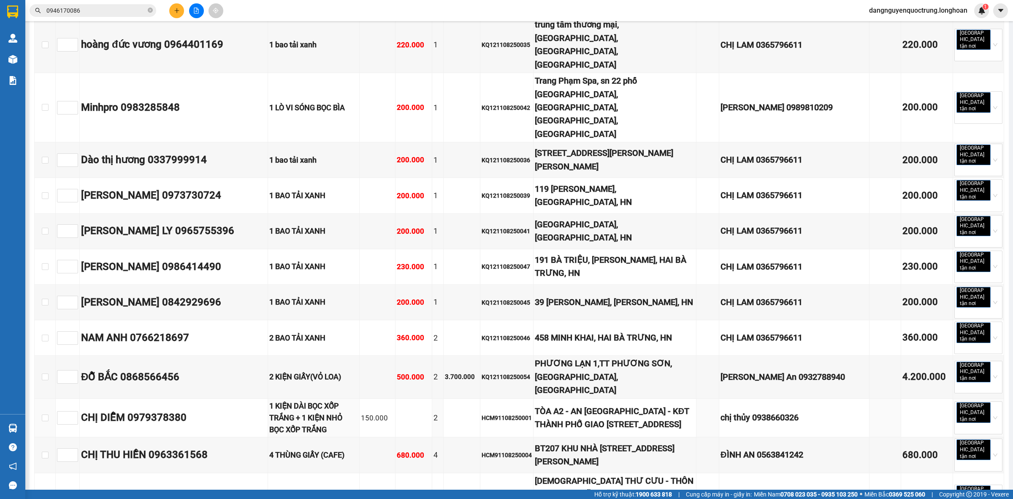
scroll to position [2005, 0]
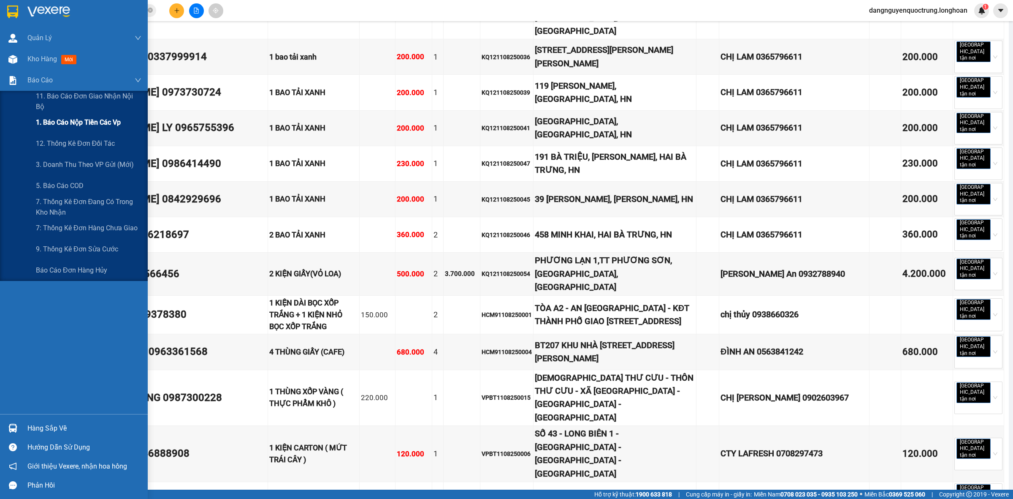
click at [57, 128] on span "1. Báo cáo nộp tiền các vp" at bounding box center [78, 122] width 85 height 11
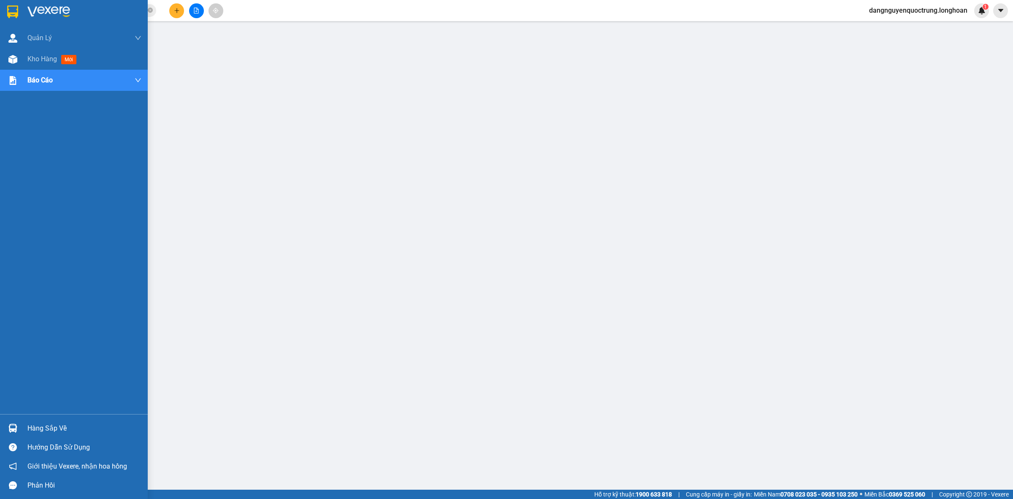
click at [23, 14] on div at bounding box center [74, 13] width 148 height 27
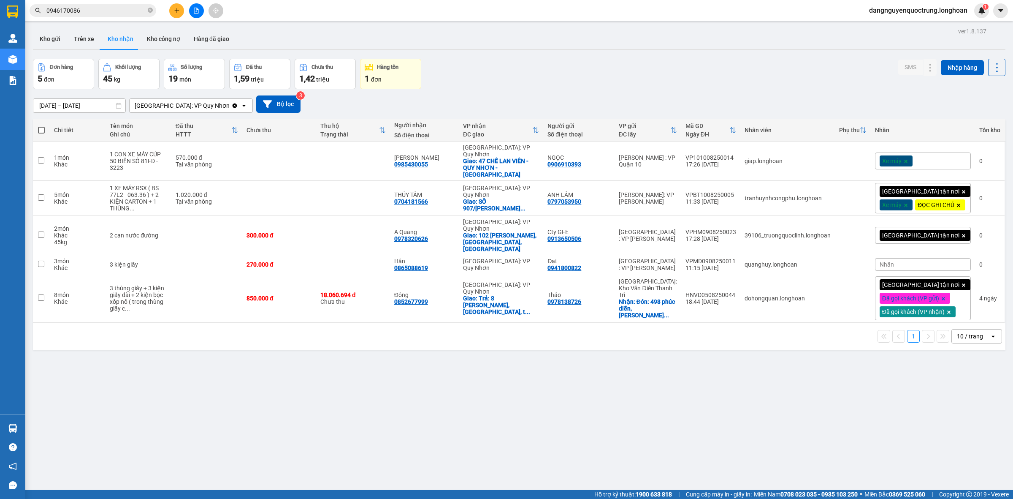
click at [917, 258] on div "Nhãn" at bounding box center [923, 264] width 96 height 13
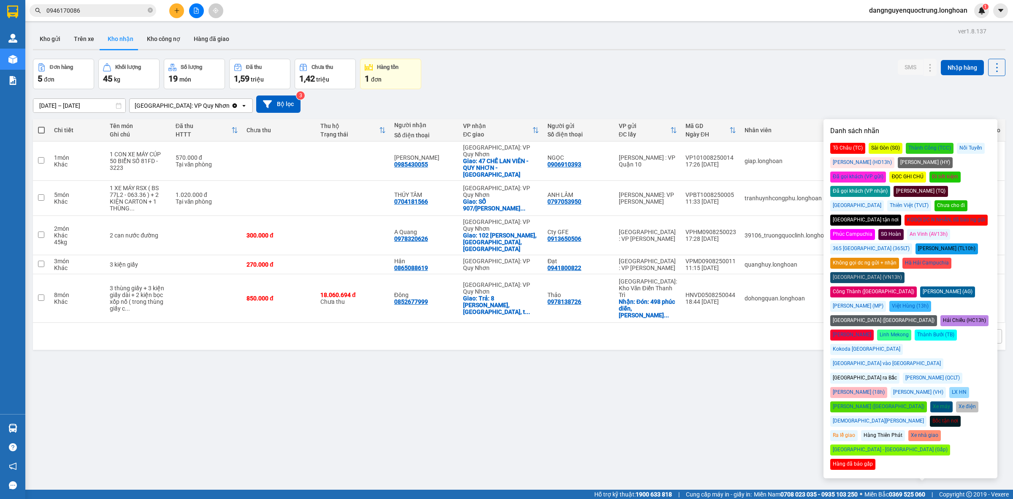
click at [929, 168] on div "Tô Châu (TC) [GEOGRAPHIC_DATA] (SG) Thành Công (TCC) Nối Tuyến Huy Dương (HD13h…" at bounding box center [910, 306] width 160 height 327
click at [890, 186] on div "Đã gọi khách (VP nhận)" at bounding box center [860, 191] width 60 height 11
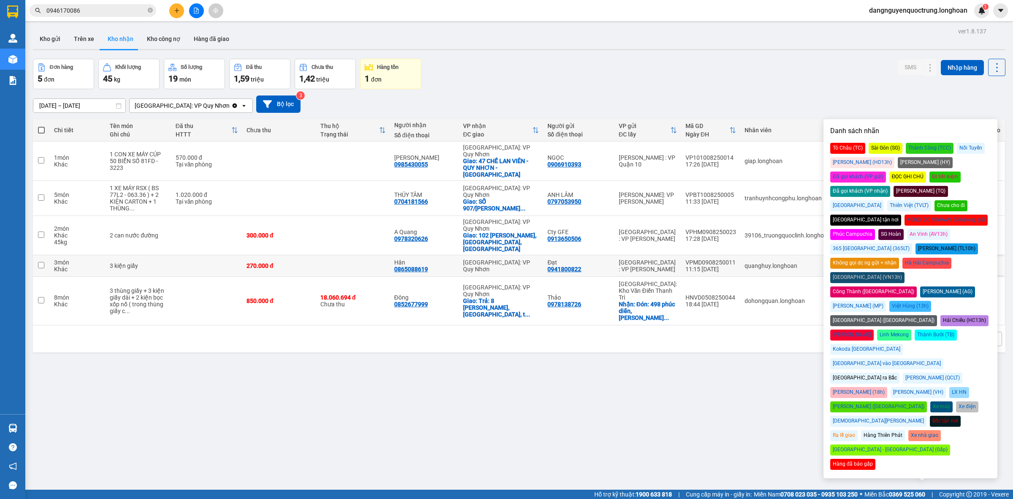
click at [421, 266] on div "0865088619" at bounding box center [411, 269] width 34 height 7
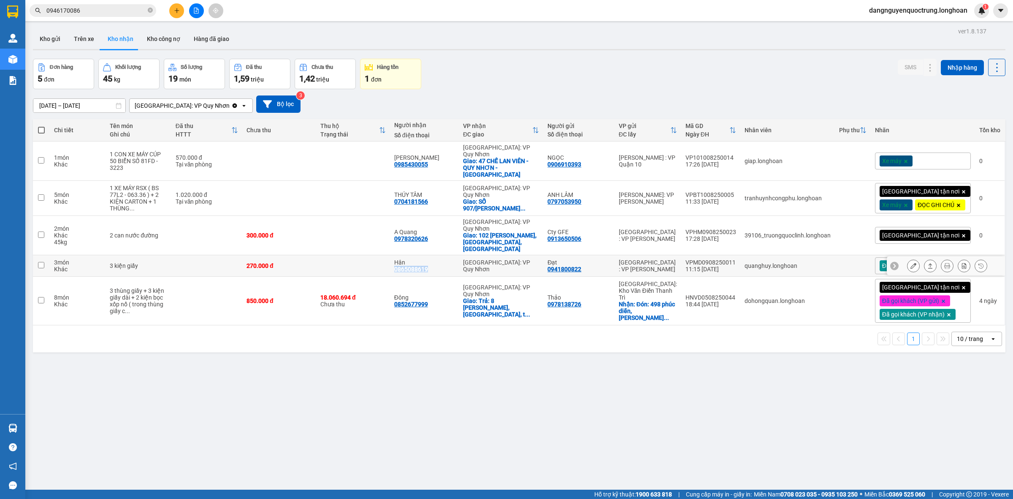
click at [421, 266] on div "0865088619" at bounding box center [411, 269] width 34 height 7
copy div "0865088619"
click at [438, 345] on div "ver 1.8.137 Kho gửi Trên xe Kho nhận Kho công nợ Hàng đã giao Đơn hàng 5 đơn Kh…" at bounding box center [519, 274] width 979 height 499
click at [950, 233] on div "[GEOGRAPHIC_DATA] tận nơi" at bounding box center [923, 235] width 96 height 17
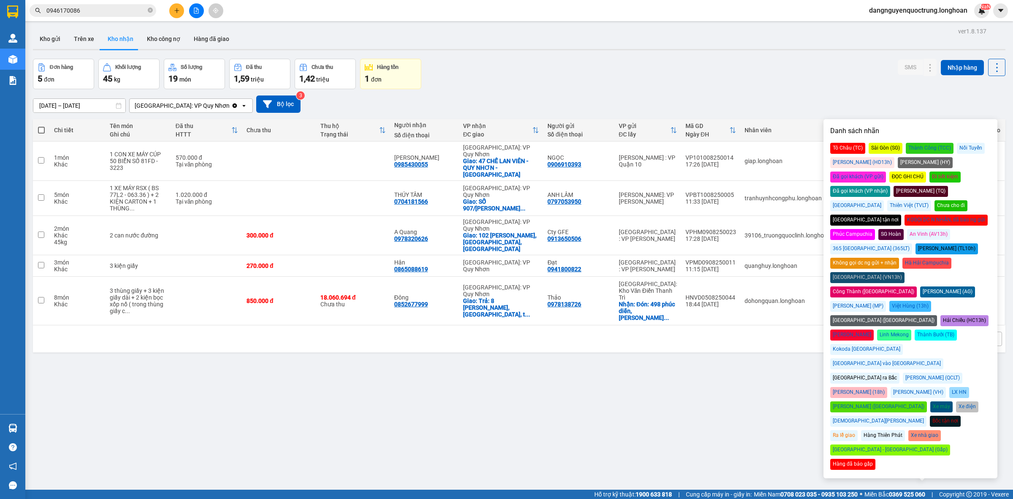
click at [890, 186] on div "Đã gọi khách (VP nhận)" at bounding box center [860, 191] width 60 height 11
click at [705, 423] on div "ver 1.8.137 Kho gửi Trên xe Kho nhận Kho công nợ Hàng đã giao Đơn hàng 5 đơn Kh…" at bounding box center [519, 274] width 979 height 499
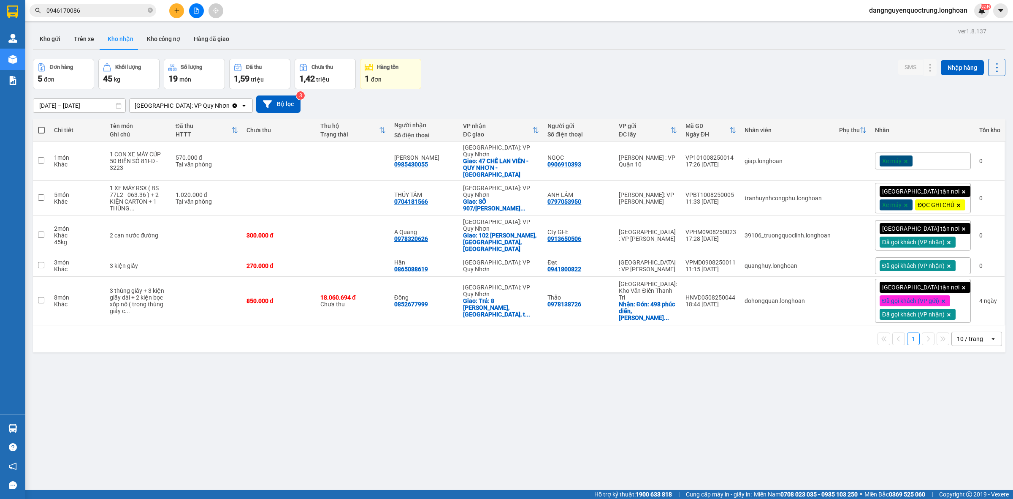
click at [947, 207] on div "[GEOGRAPHIC_DATA] tận nơi Xe máy ĐỌC GHI CHÚ" at bounding box center [923, 198] width 96 height 30
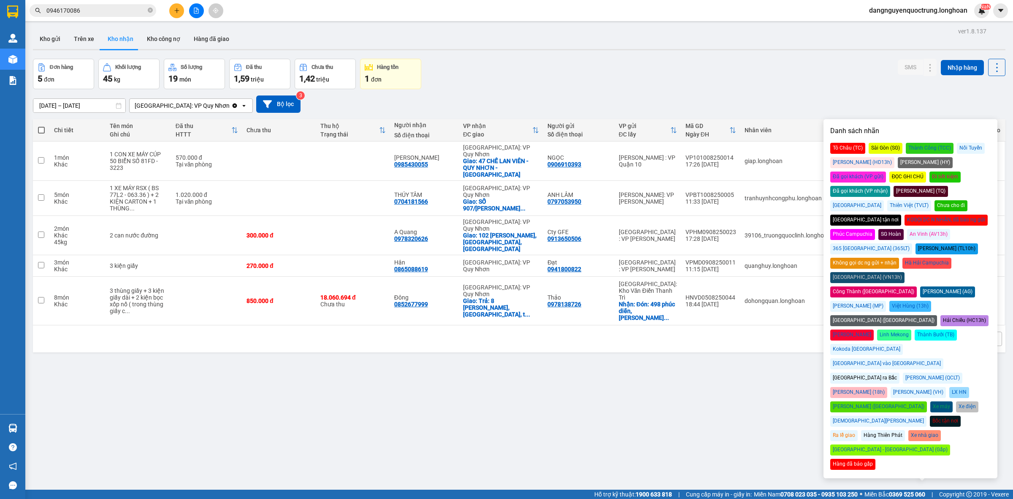
click at [890, 186] on div "Đã gọi khách (VP nhận)" at bounding box center [860, 191] width 60 height 11
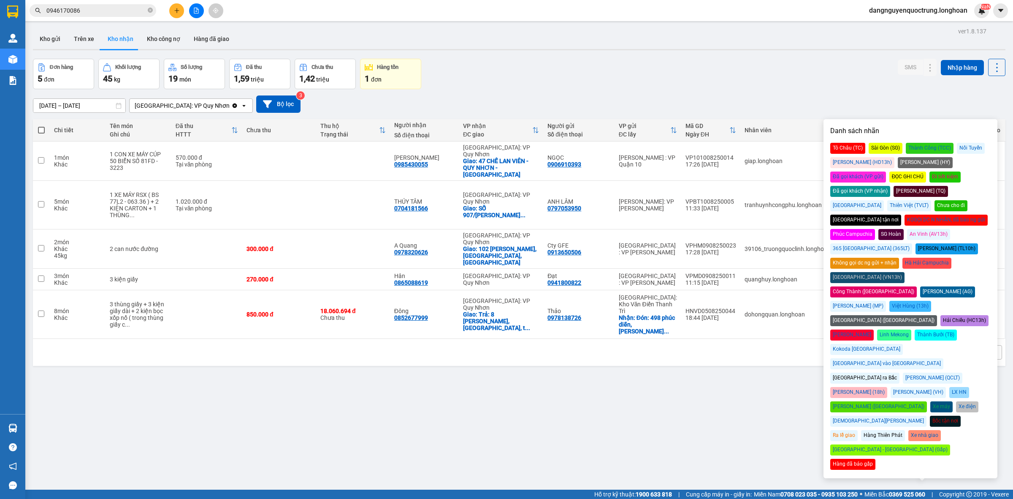
click at [801, 77] on div "Đơn hàng 5 đơn Khối lượng 45 kg Số lượng 19 món Đã thu 1,59 triệu Chưa thu 1,42…" at bounding box center [519, 74] width 973 height 30
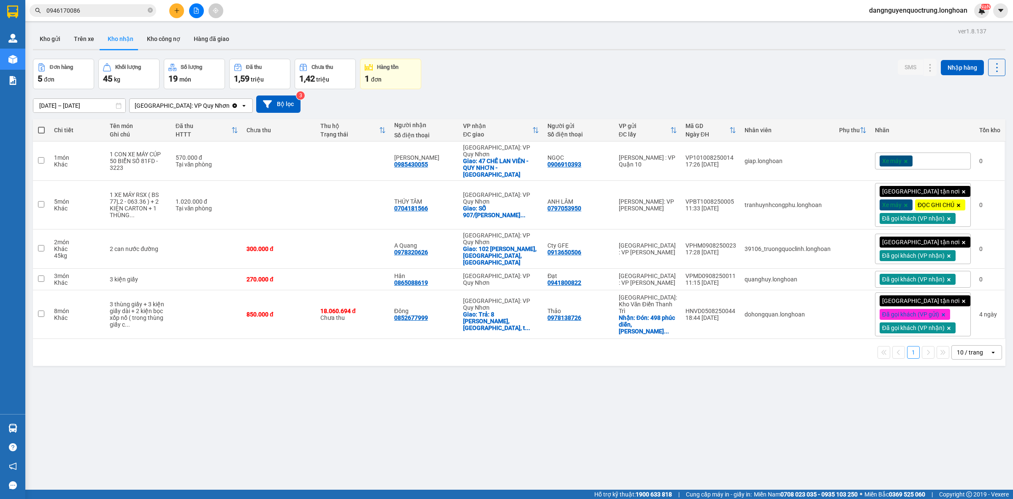
click at [642, 71] on div "Đơn hàng 5 đơn Khối lượng 45 kg Số lượng 19 món Đã thu 1,59 triệu Chưa thu 1,42…" at bounding box center [519, 74] width 973 height 30
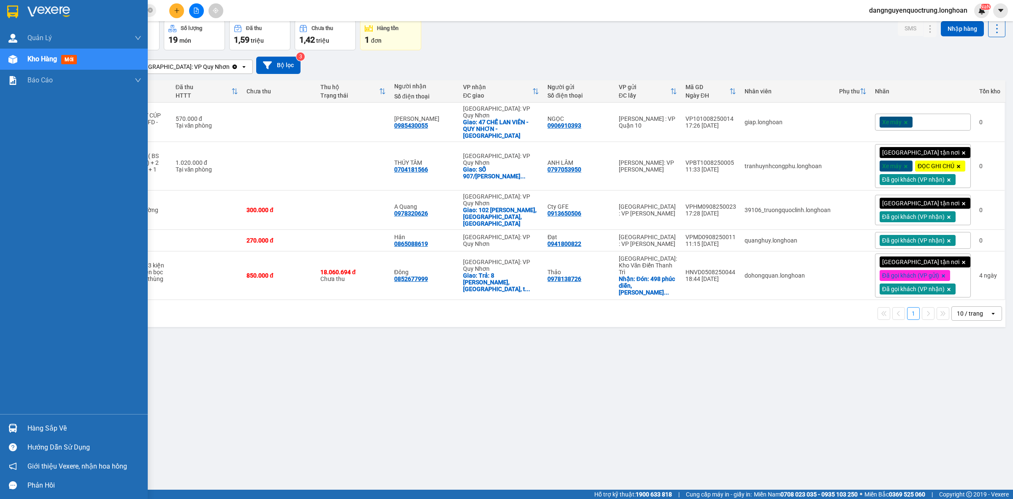
click at [9, 425] on img at bounding box center [12, 427] width 9 height 9
